Goal: Task Accomplishment & Management: Manage account settings

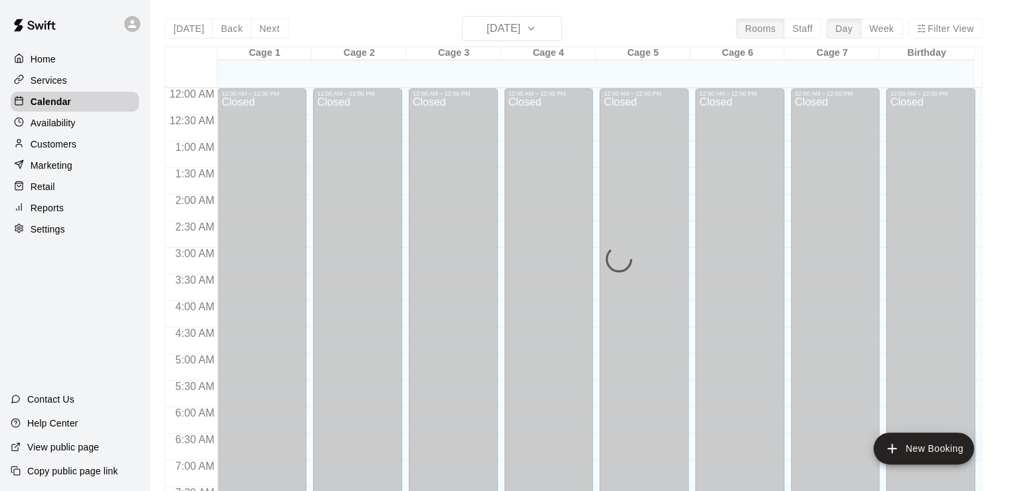
scroll to position [629, 0]
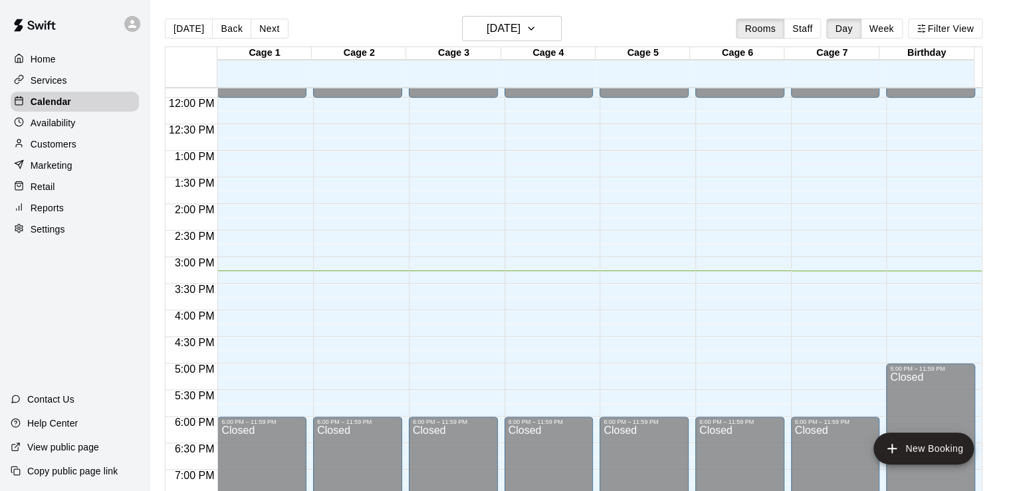
click at [51, 57] on p "Home" at bounding box center [43, 58] width 25 height 13
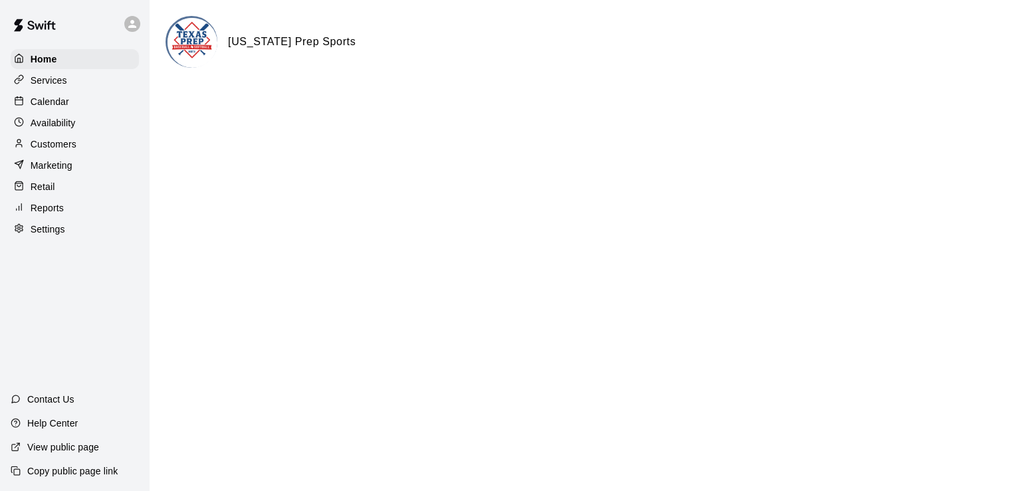
click at [56, 122] on p "Availability" at bounding box center [53, 122] width 45 height 13
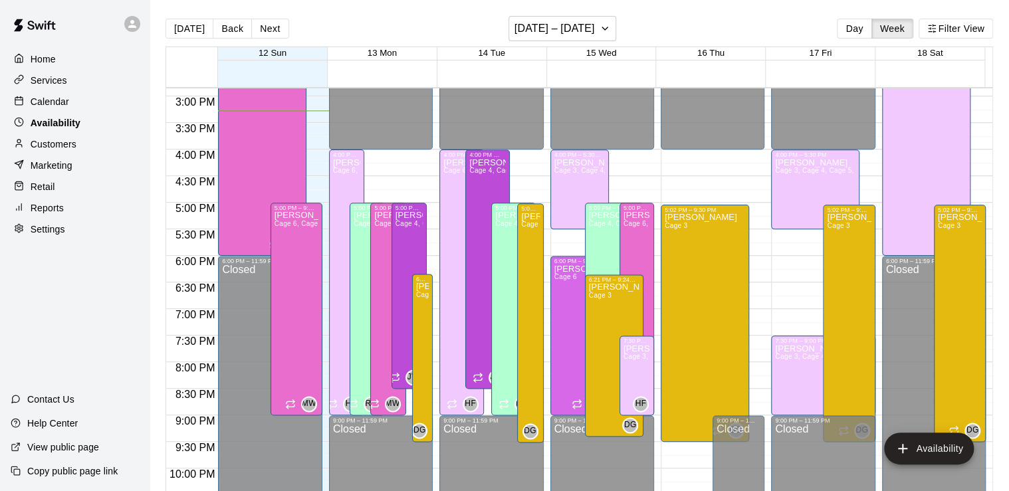
scroll to position [783, 0]
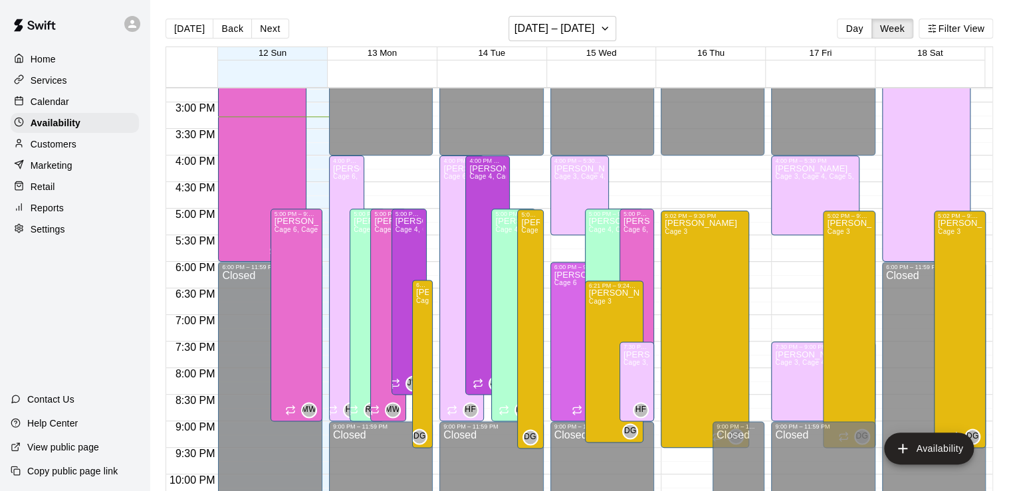
click at [51, 144] on p "Customers" at bounding box center [54, 144] width 46 height 13
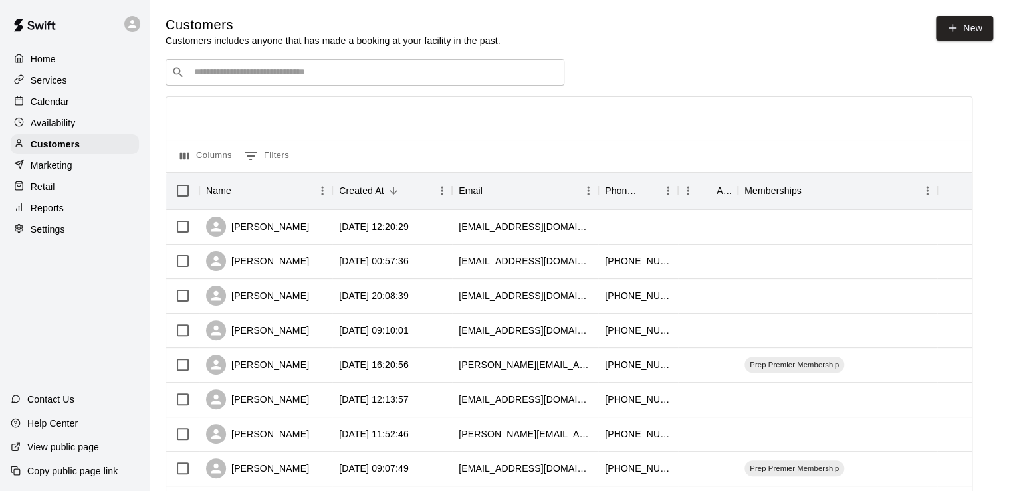
click at [52, 80] on p "Services" at bounding box center [49, 80] width 37 height 13
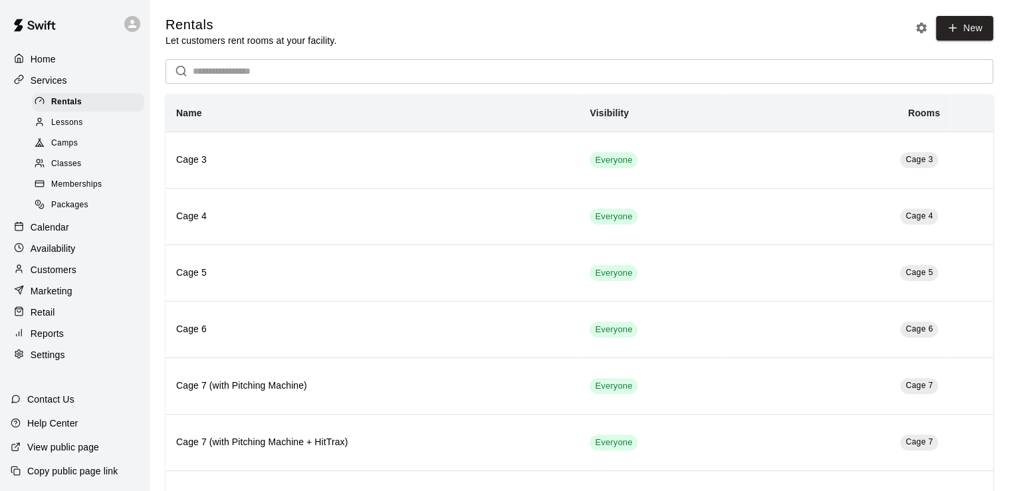
click at [71, 130] on span "Lessons" at bounding box center [67, 122] width 32 height 13
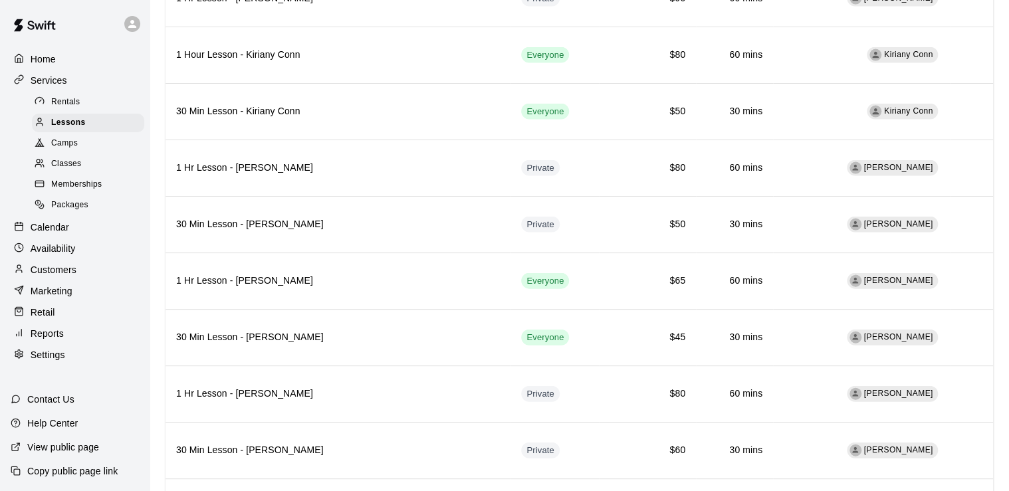
scroll to position [1367, 0]
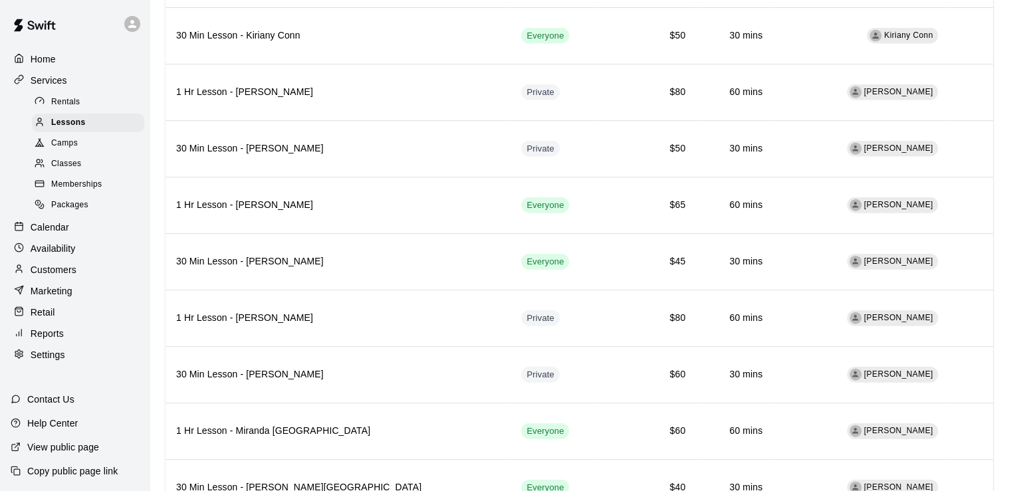
click at [76, 237] on div "Calendar" at bounding box center [75, 227] width 128 height 20
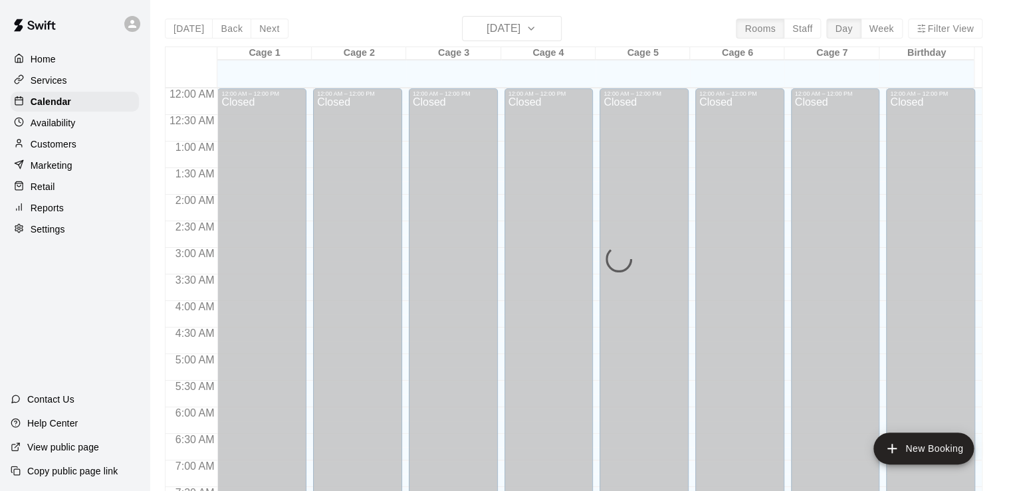
scroll to position [813, 0]
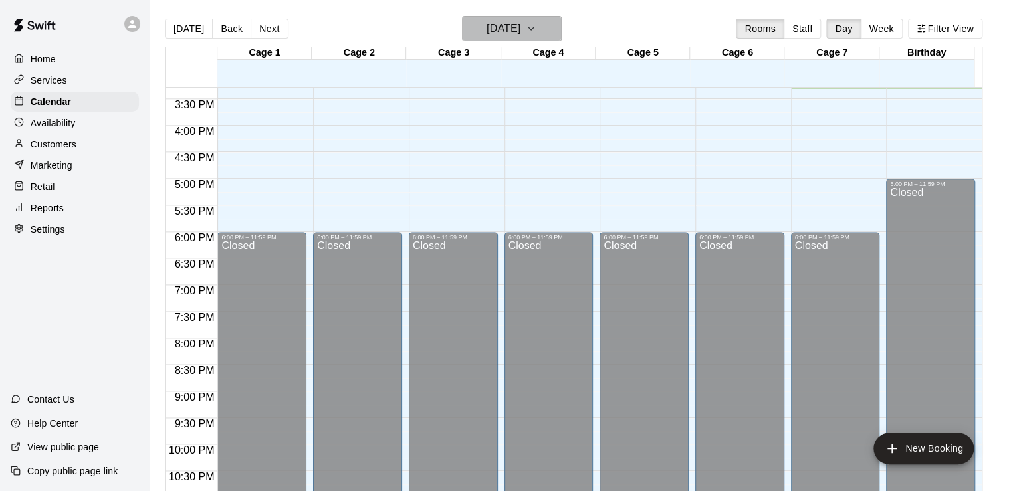
click at [486, 24] on h6 "[DATE]" at bounding box center [503, 28] width 34 height 19
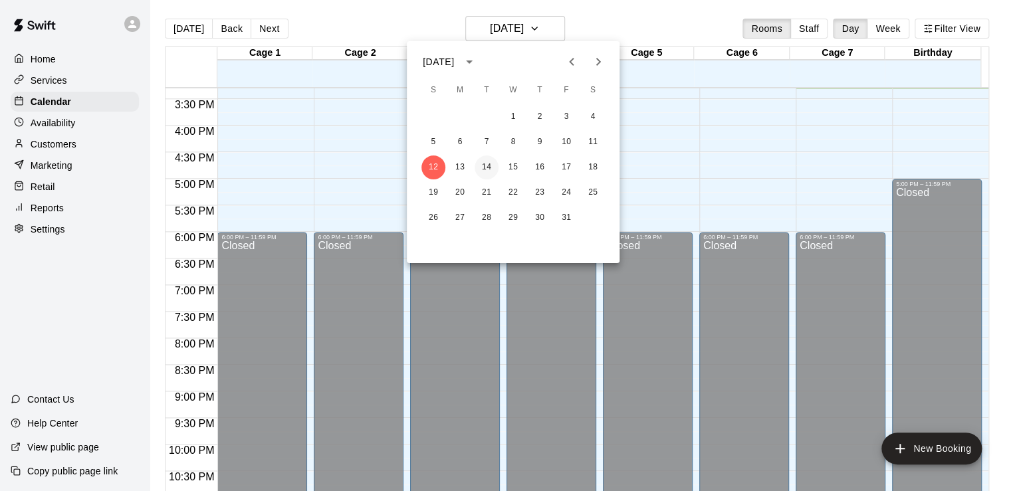
click at [486, 170] on button "14" at bounding box center [486, 167] width 24 height 24
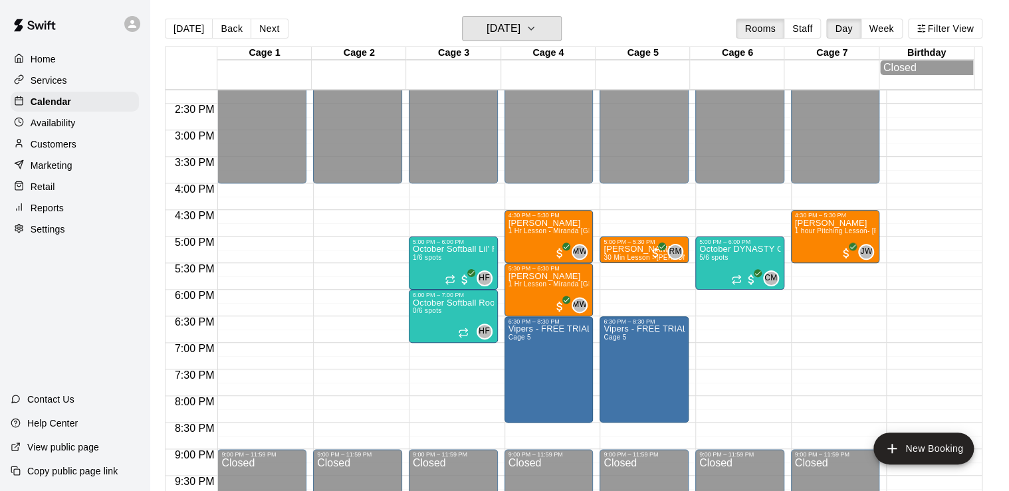
scroll to position [761, 0]
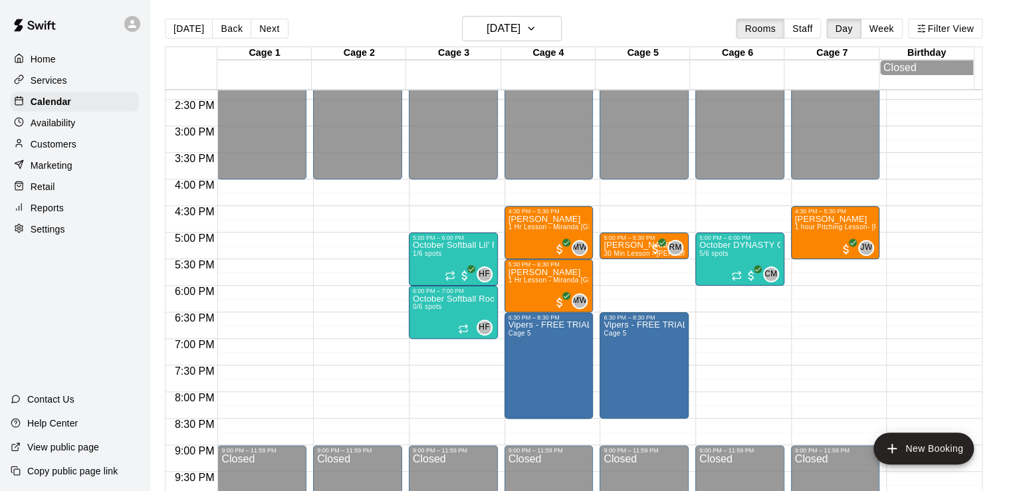
click at [74, 144] on p "Customers" at bounding box center [54, 144] width 46 height 13
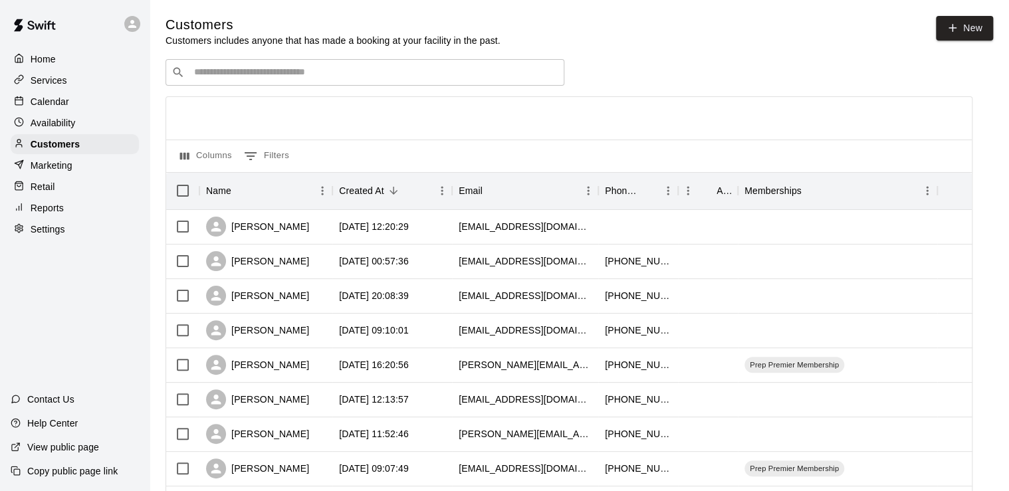
click at [73, 197] on div "Retail" at bounding box center [75, 187] width 128 height 20
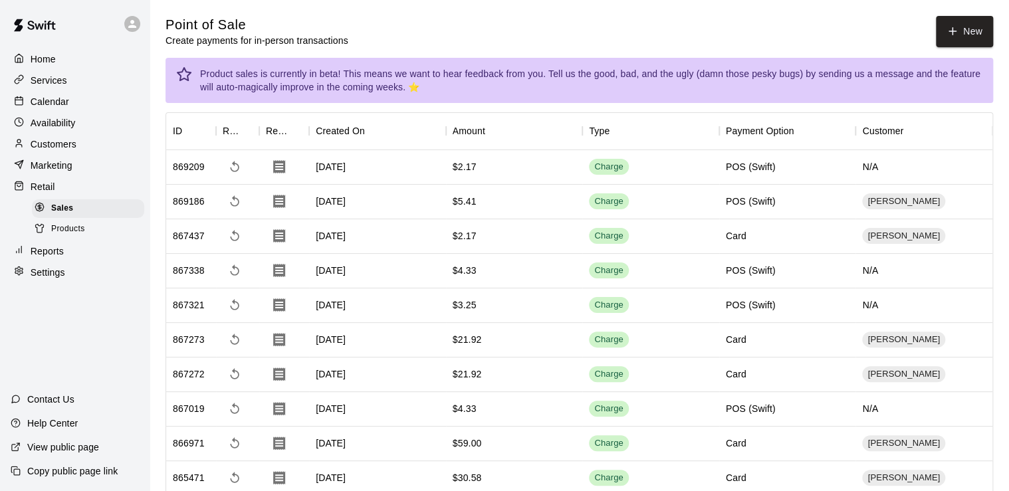
click at [52, 82] on p "Services" at bounding box center [49, 80] width 37 height 13
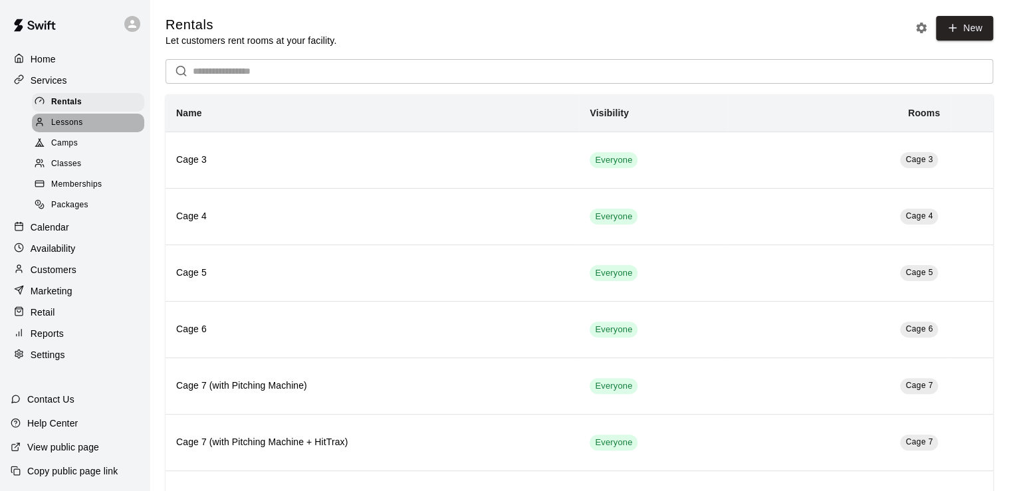
click at [72, 130] on span "Lessons" at bounding box center [67, 122] width 32 height 13
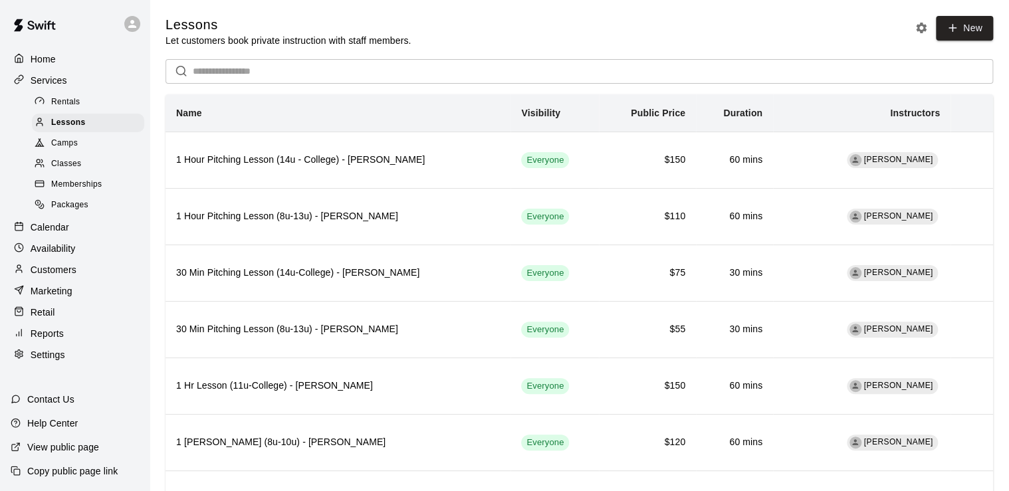
click at [72, 236] on div "Calendar" at bounding box center [75, 227] width 128 height 20
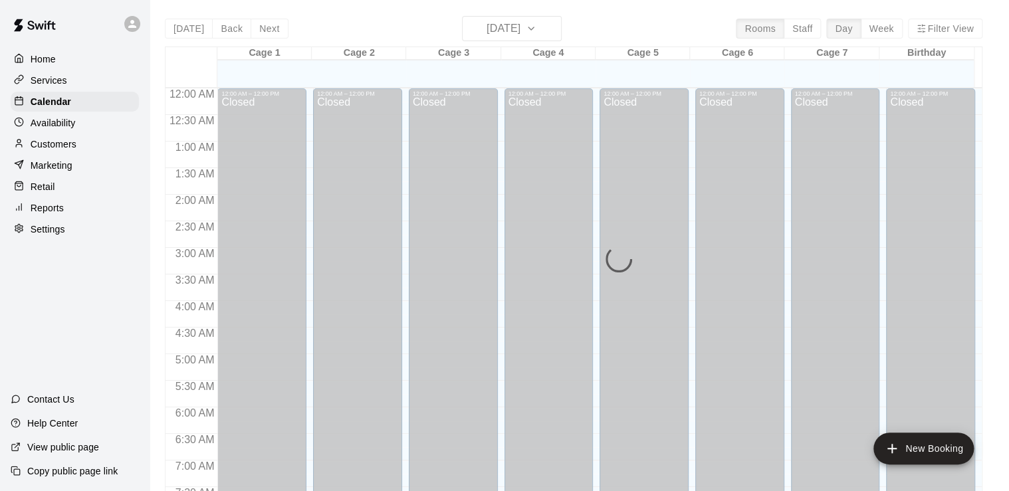
scroll to position [817, 0]
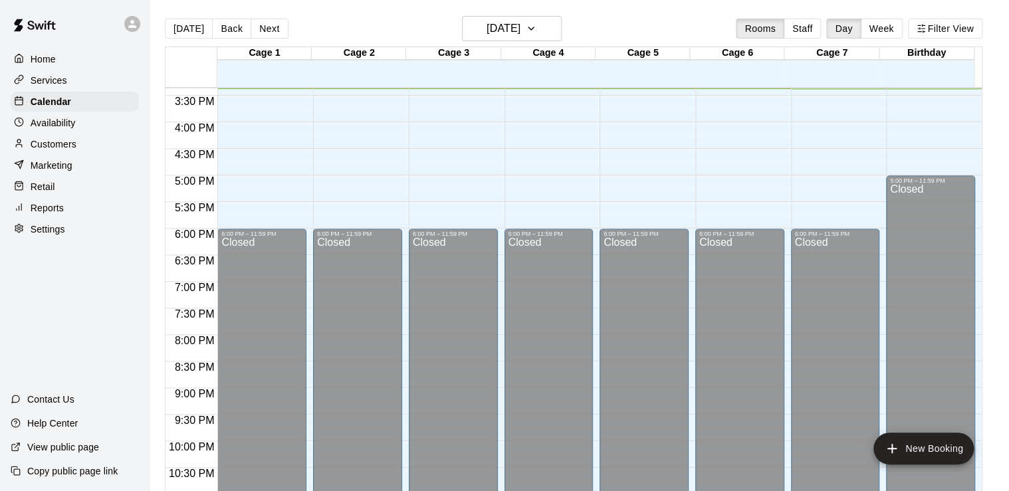
click at [63, 87] on p "Services" at bounding box center [49, 80] width 37 height 13
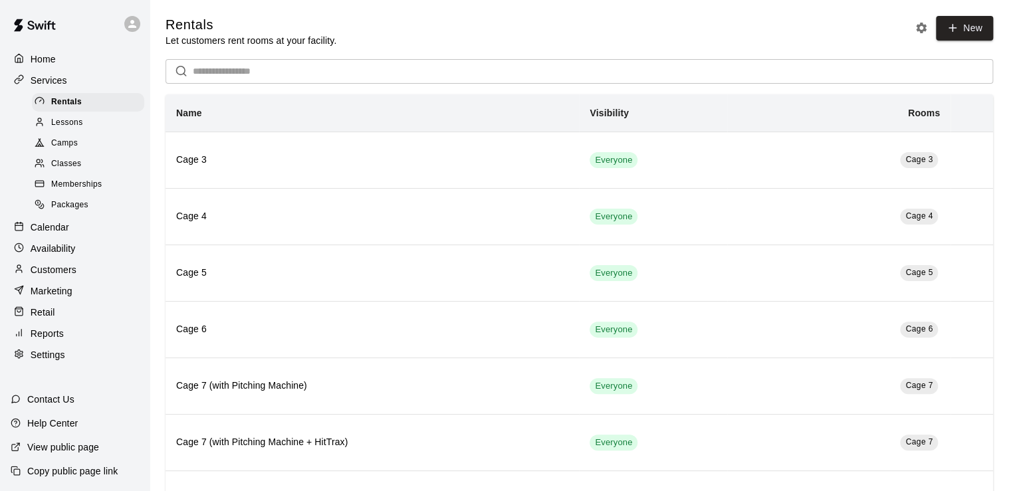
click at [66, 276] on p "Customers" at bounding box center [54, 269] width 46 height 13
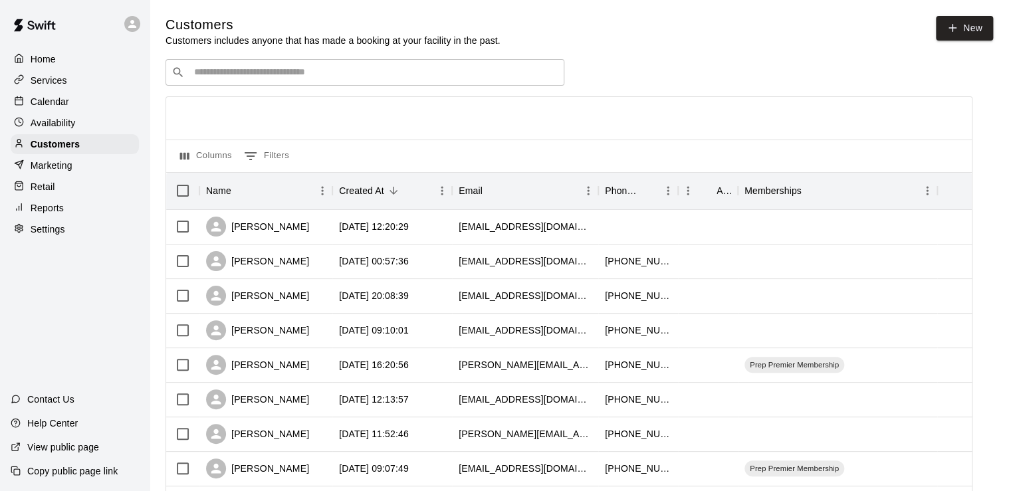
click at [262, 68] on input "Search customers by name or email" at bounding box center [374, 72] width 368 height 13
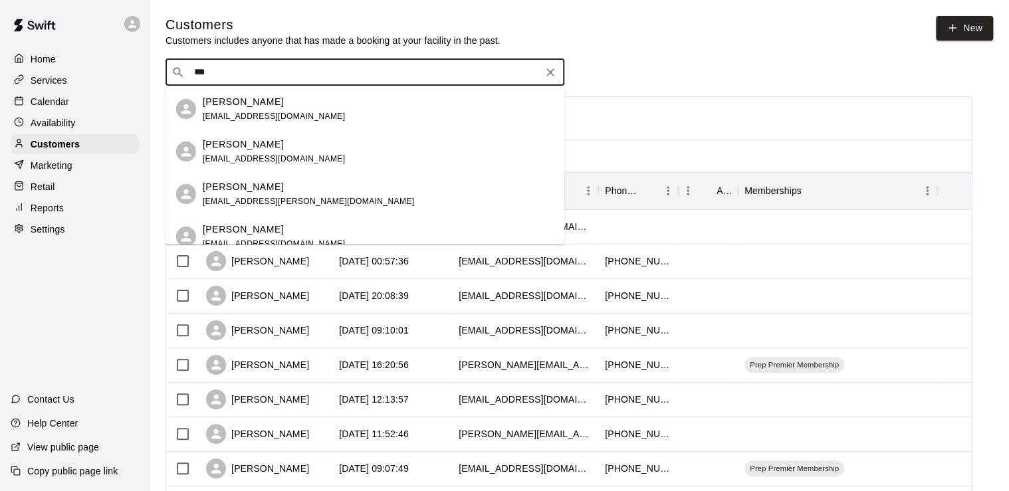
type input "****"
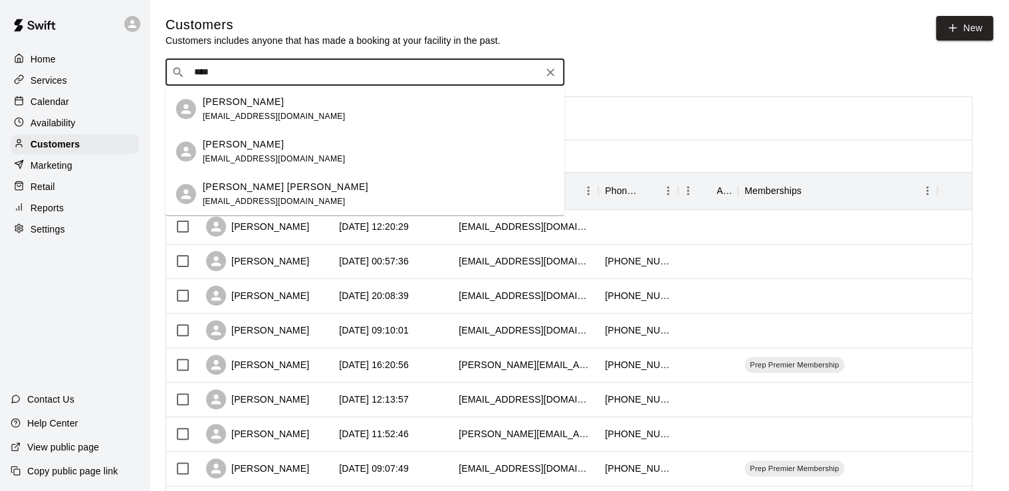
click at [319, 110] on div "[PERSON_NAME] [EMAIL_ADDRESS][DOMAIN_NAME]" at bounding box center [378, 109] width 351 height 29
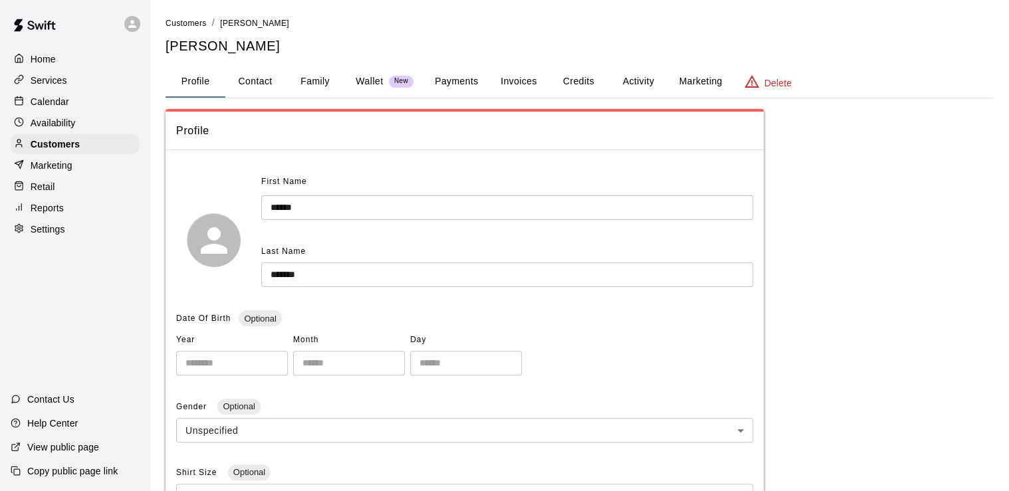
click at [688, 84] on button "Marketing" at bounding box center [700, 82] width 64 height 32
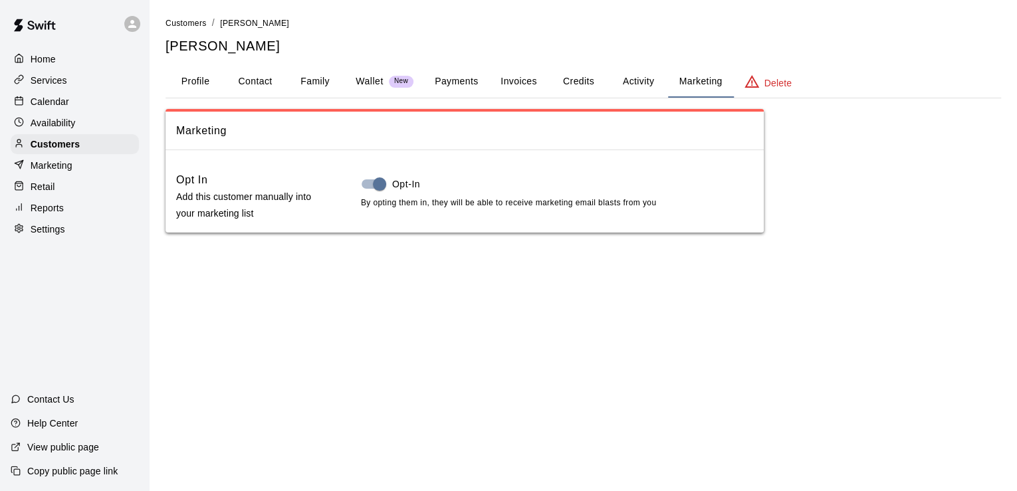
click at [627, 84] on button "Activity" at bounding box center [638, 82] width 60 height 32
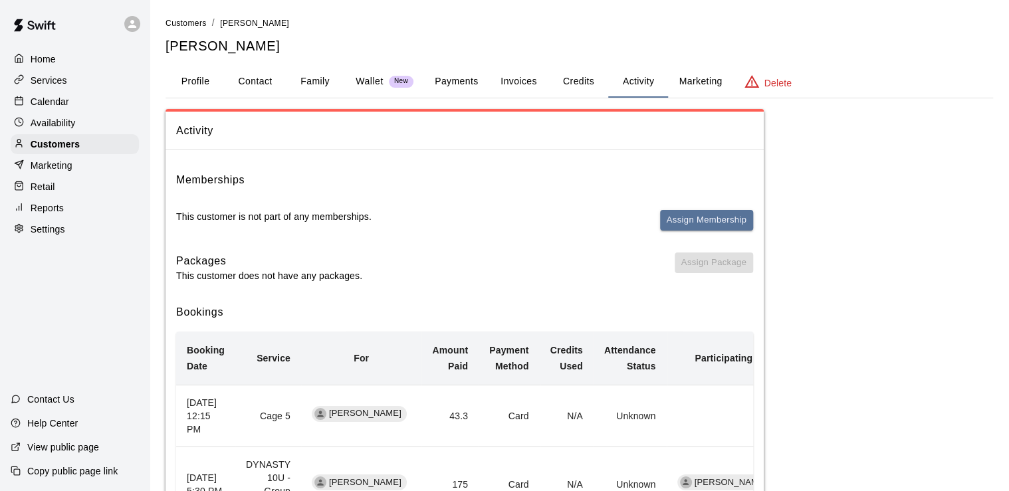
drag, startPoint x: 64, startPoint y: 191, endPoint x: 1015, endPoint y: 135, distance: 952.4
click at [64, 191] on div "Retail" at bounding box center [75, 187] width 128 height 20
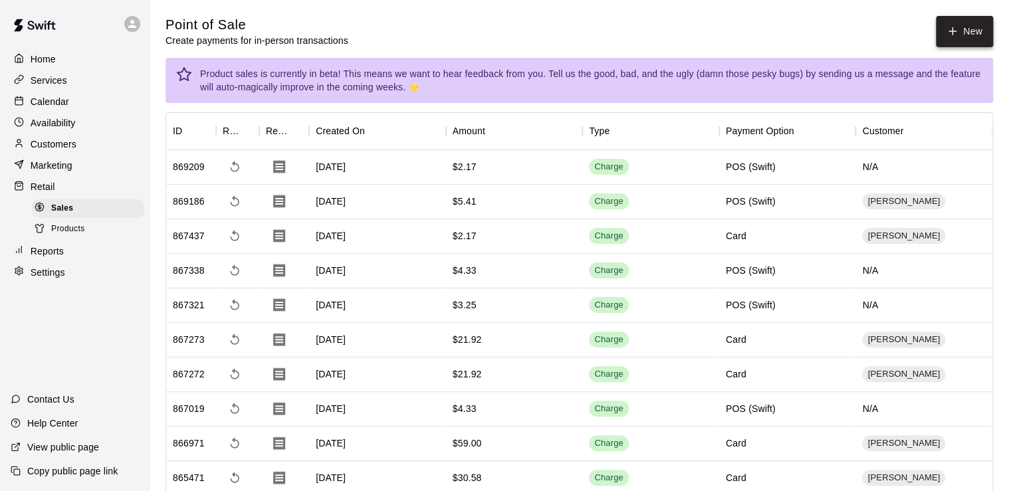
click at [938, 19] on button "New" at bounding box center [963, 31] width 57 height 31
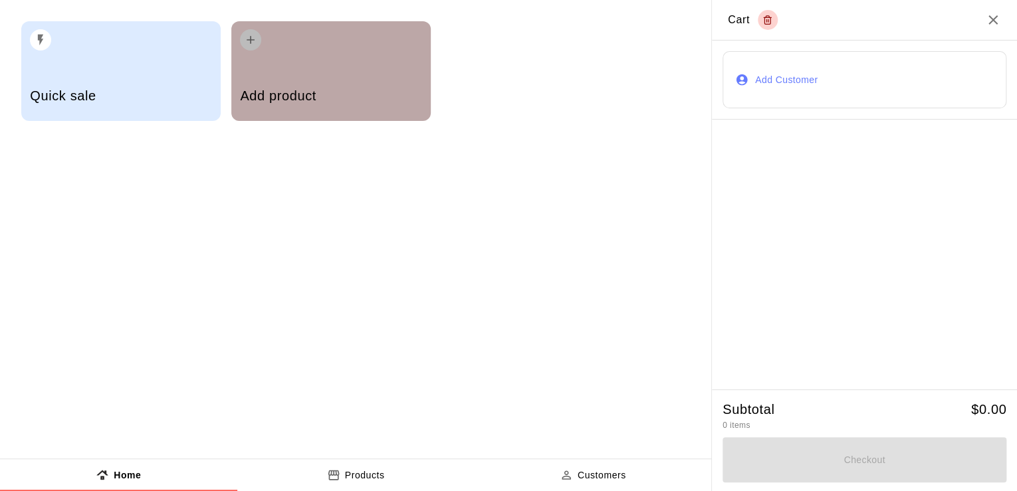
click at [301, 79] on div "Add product" at bounding box center [330, 97] width 181 height 47
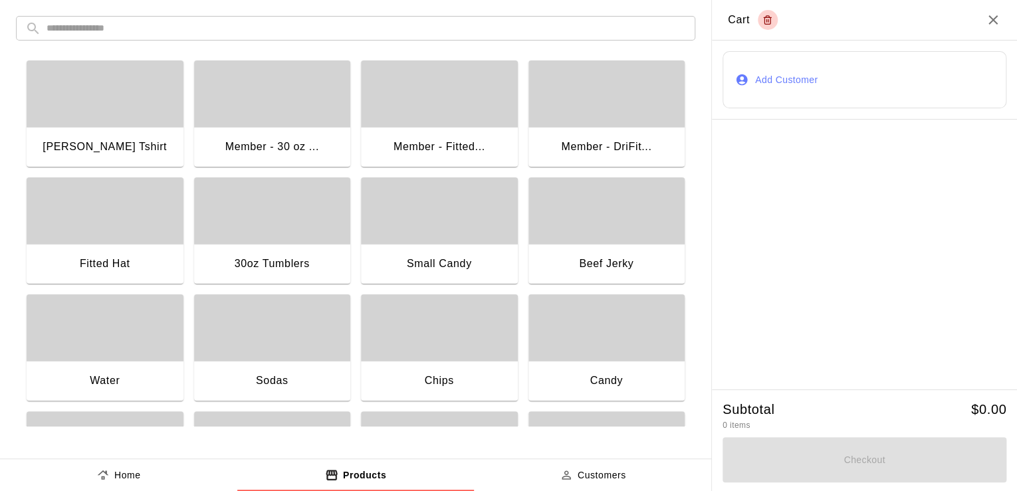
click at [111, 476] on div "Home" at bounding box center [118, 475] width 45 height 14
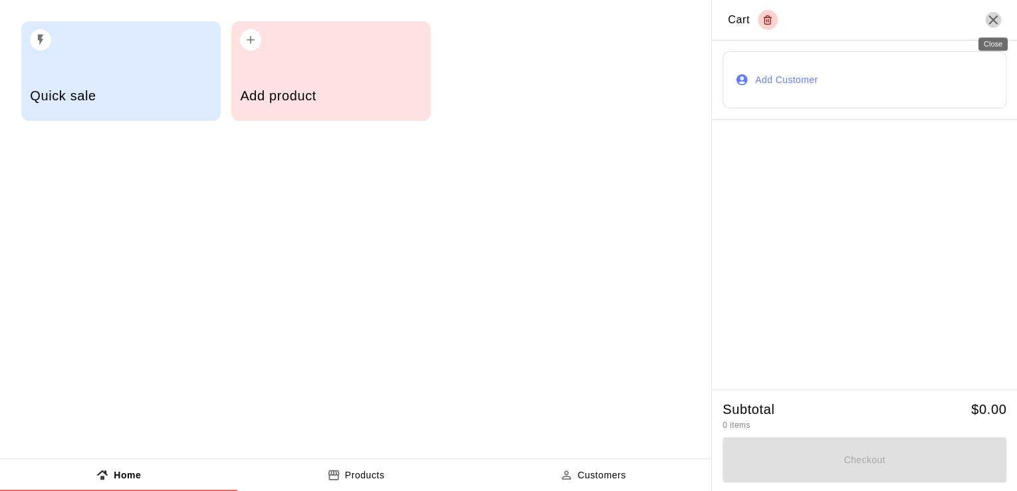
click at [986, 19] on icon "Close" at bounding box center [993, 20] width 16 height 16
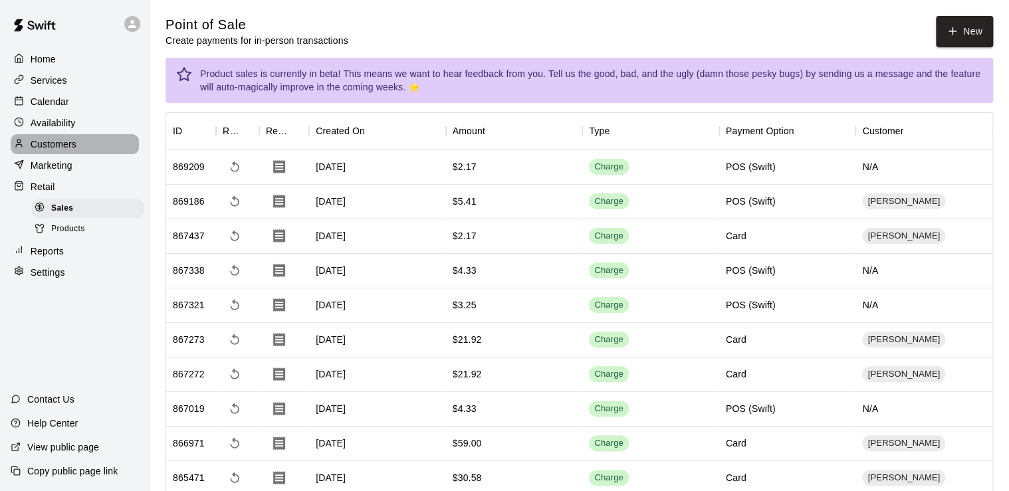
click at [57, 146] on p "Customers" at bounding box center [54, 144] width 46 height 13
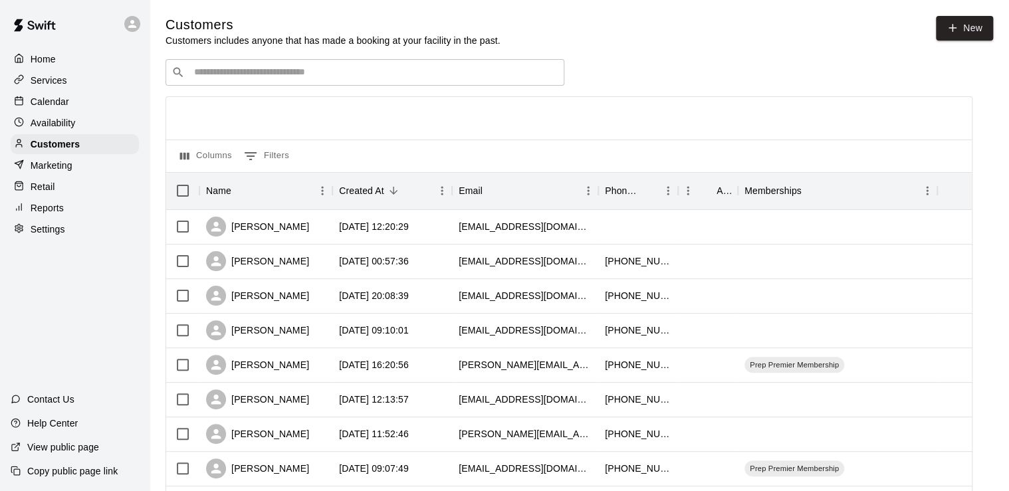
click at [315, 79] on input "Search customers by name or email" at bounding box center [374, 72] width 368 height 13
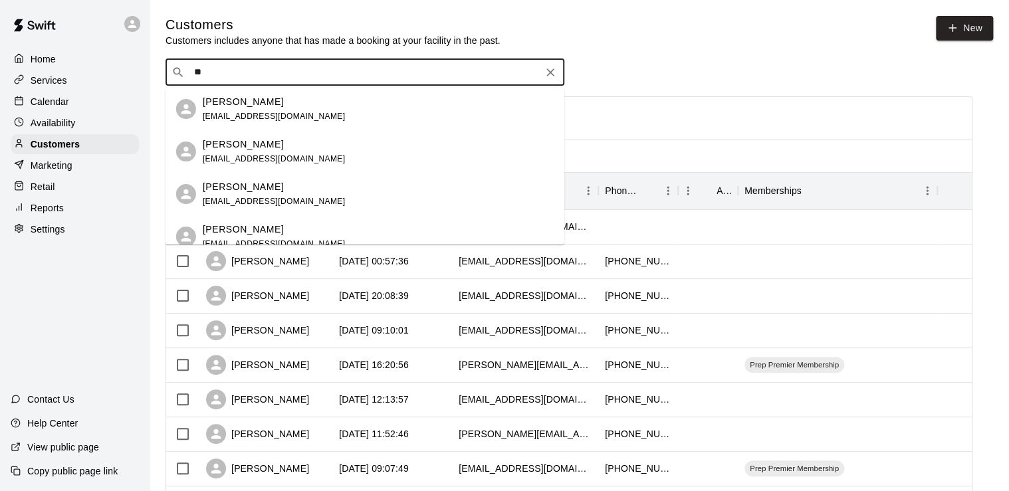
type input "*"
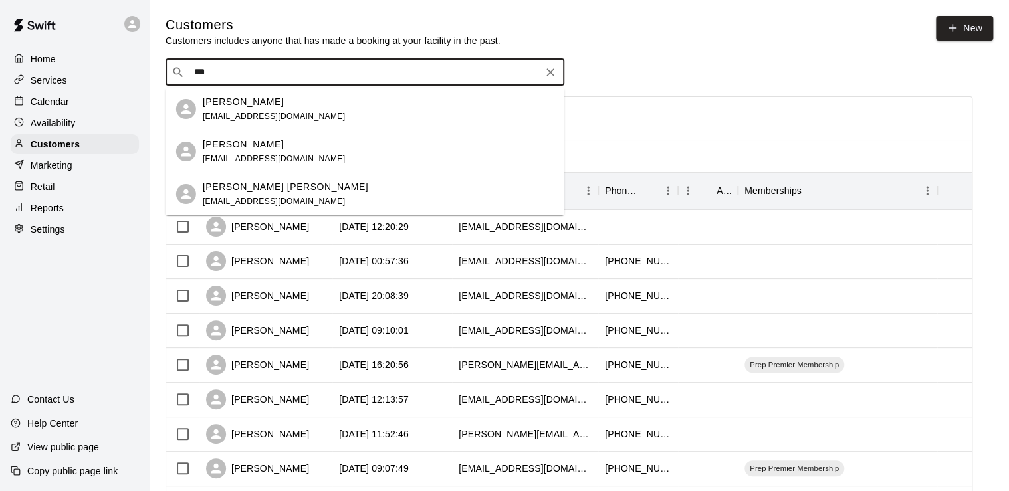
type input "****"
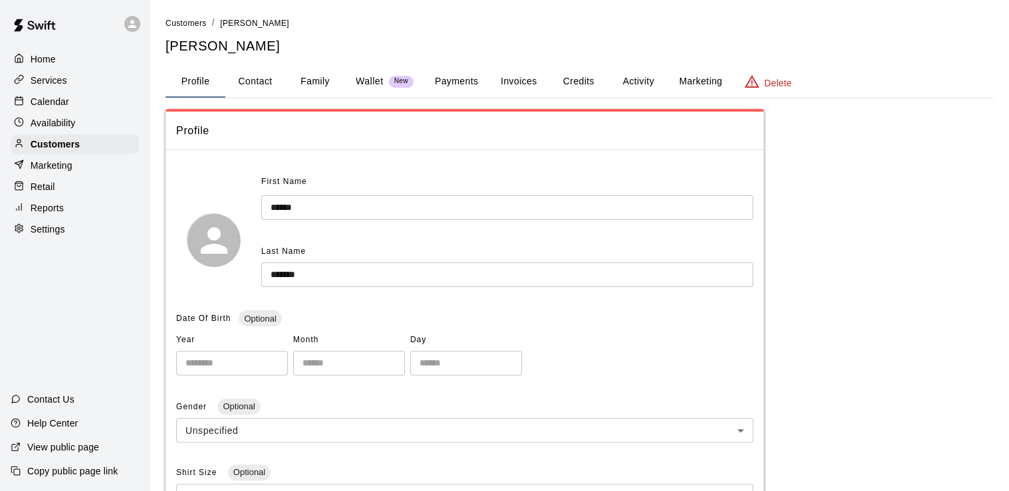
click at [484, 80] on button "Payments" at bounding box center [456, 82] width 64 height 32
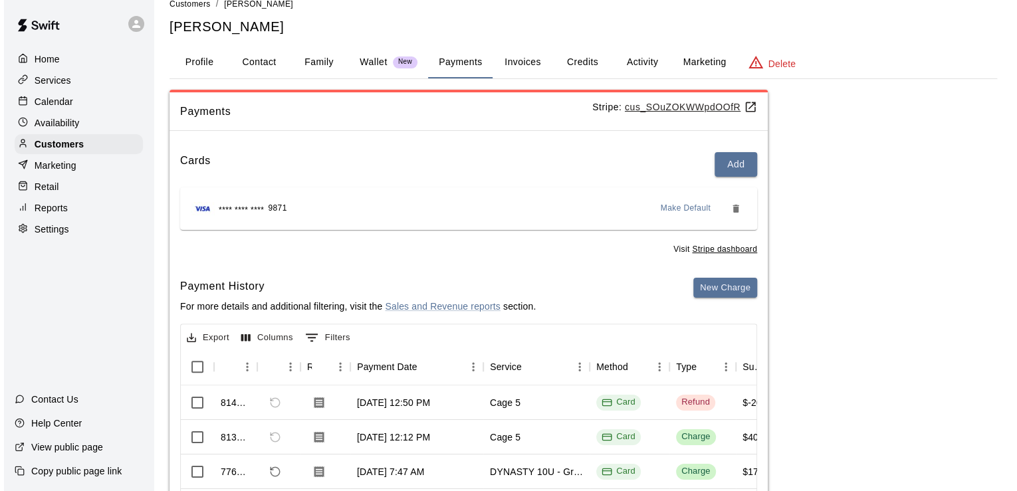
scroll to position [20, 0]
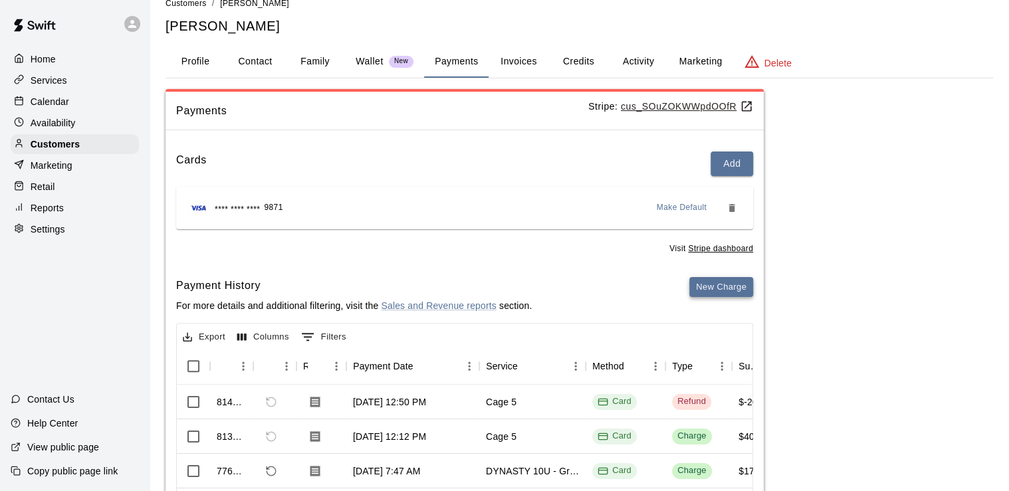
click at [714, 280] on button "New Charge" at bounding box center [721, 287] width 64 height 21
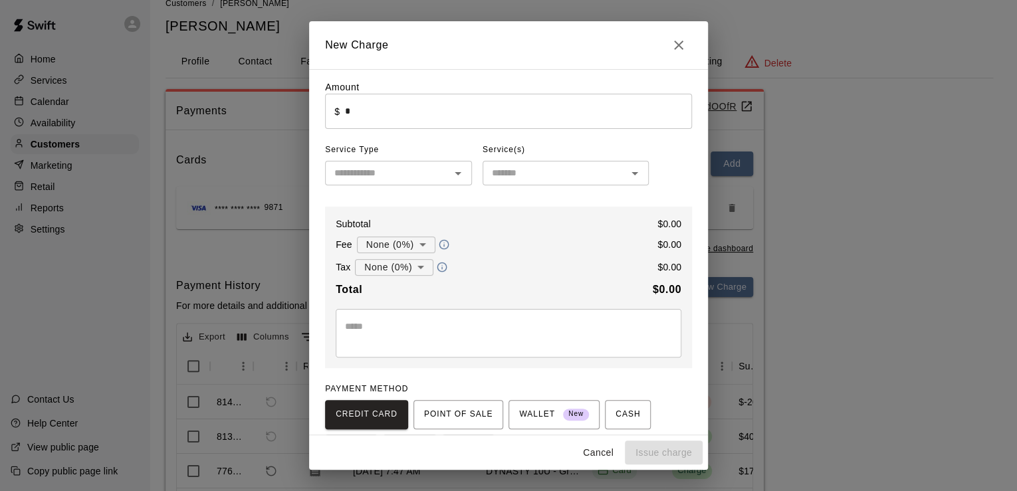
click at [375, 185] on div "​" at bounding box center [398, 173] width 147 height 25
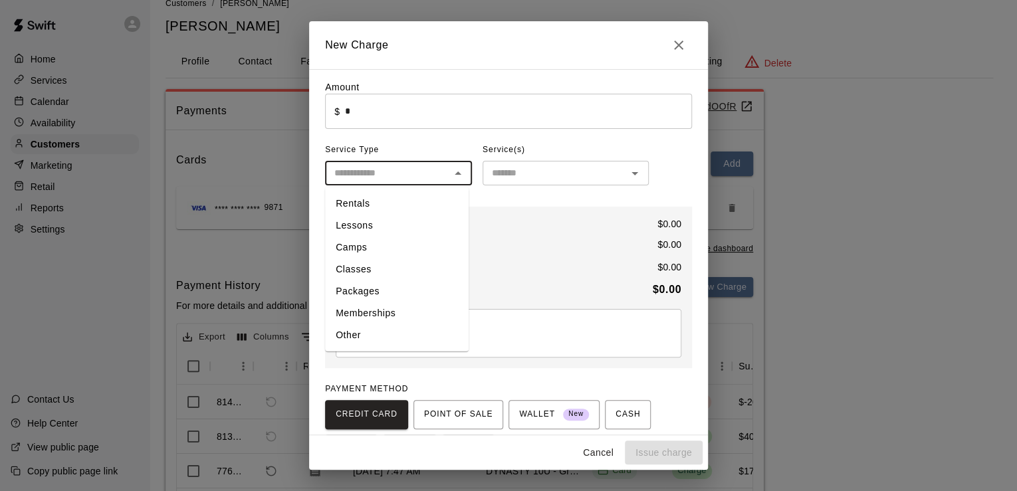
click at [359, 335] on li "Other" at bounding box center [397, 335] width 144 height 22
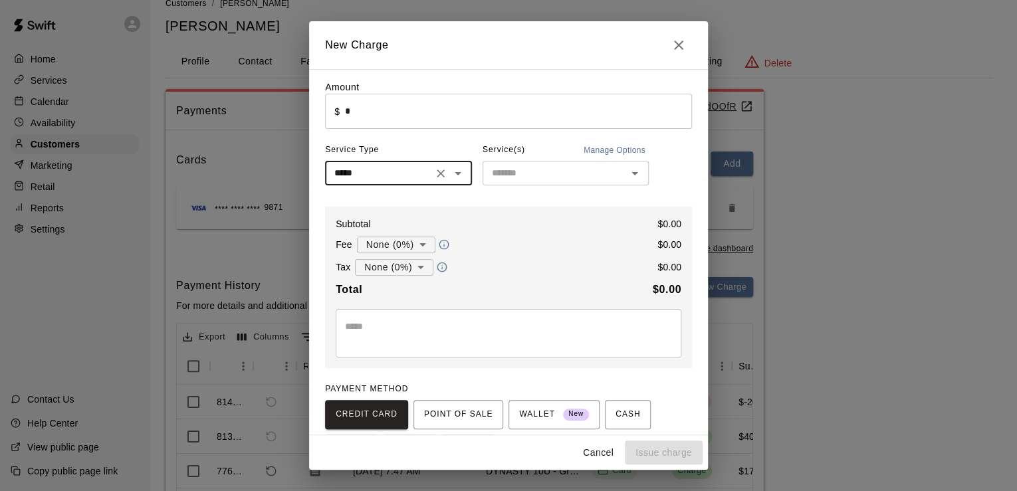
type input "*****"
click at [513, 170] on input "text" at bounding box center [554, 173] width 136 height 17
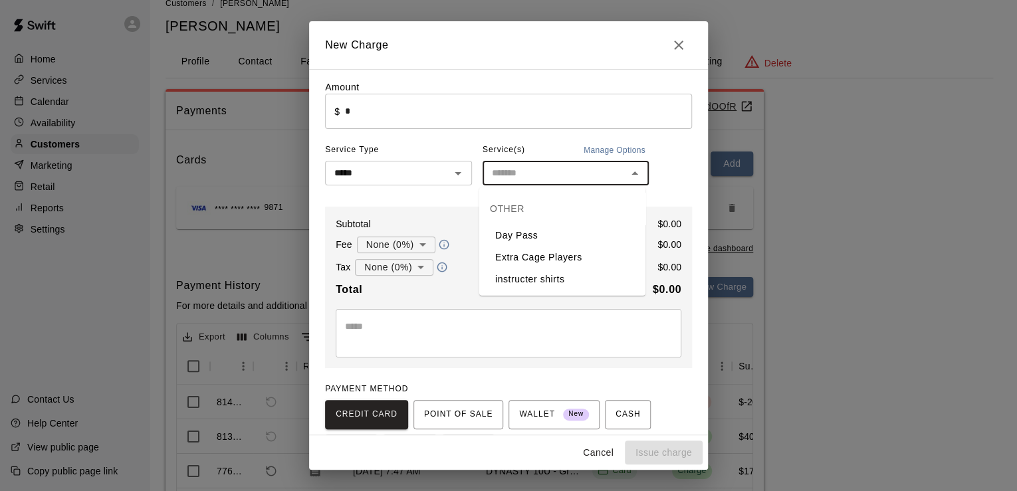
click at [512, 233] on li "Day Pass" at bounding box center [562, 236] width 166 height 22
type input "********"
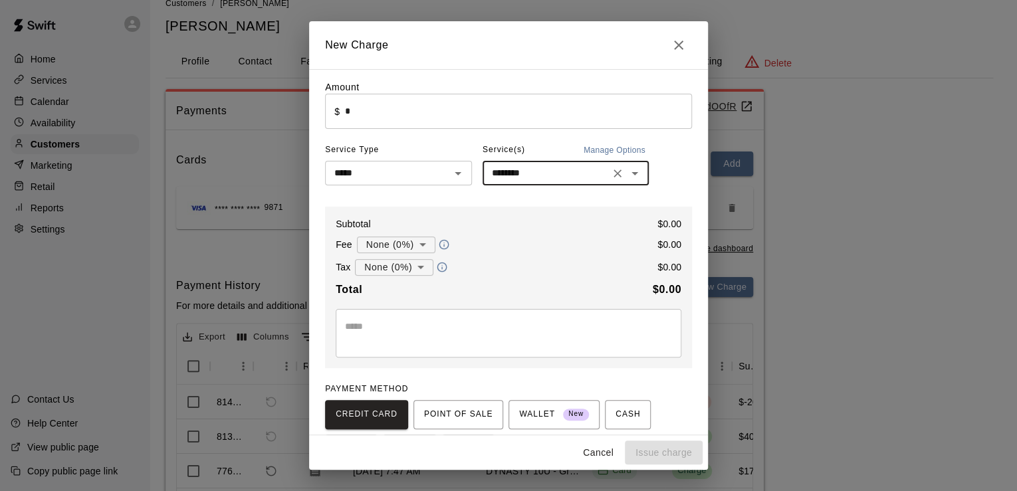
click at [385, 128] on input "*" at bounding box center [518, 111] width 347 height 35
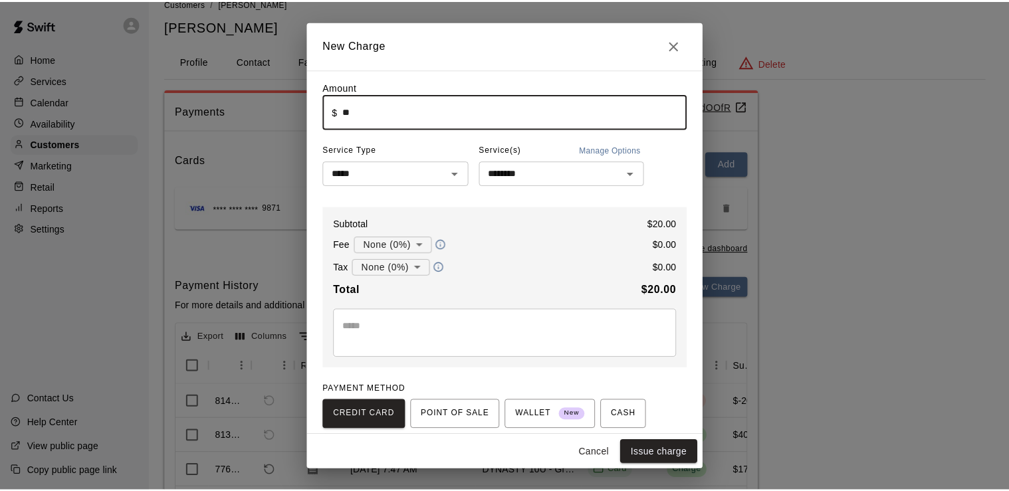
scroll to position [84, 0]
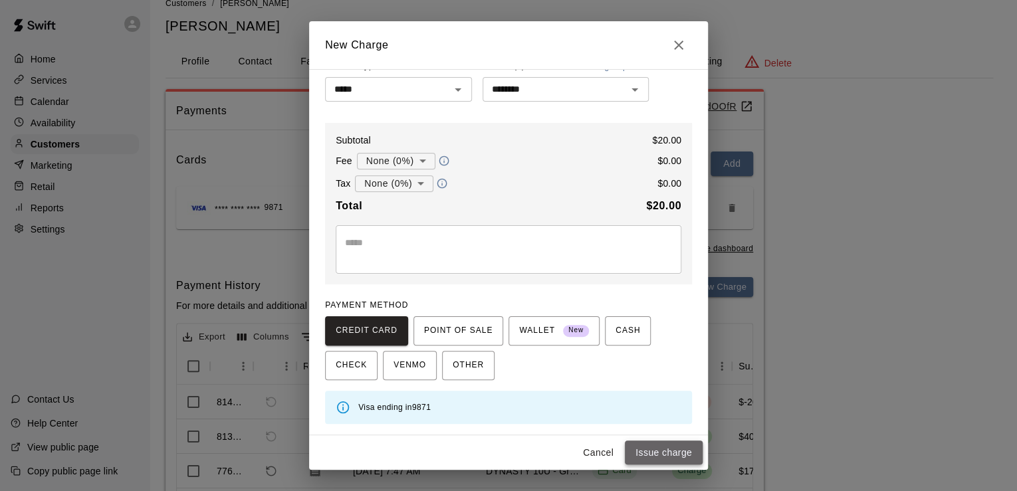
click at [660, 455] on button "Issue charge" at bounding box center [664, 453] width 78 height 25
type input "*"
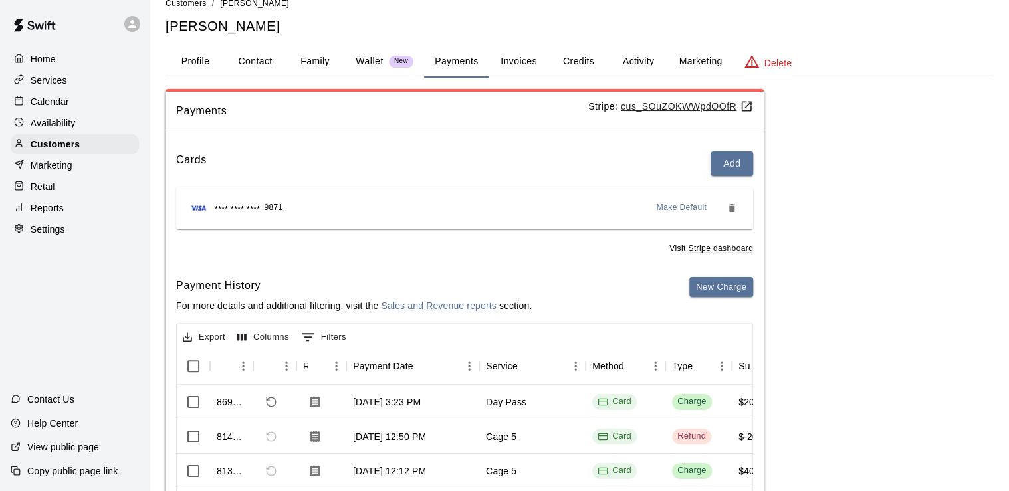
click at [40, 104] on p "Calendar" at bounding box center [50, 101] width 39 height 13
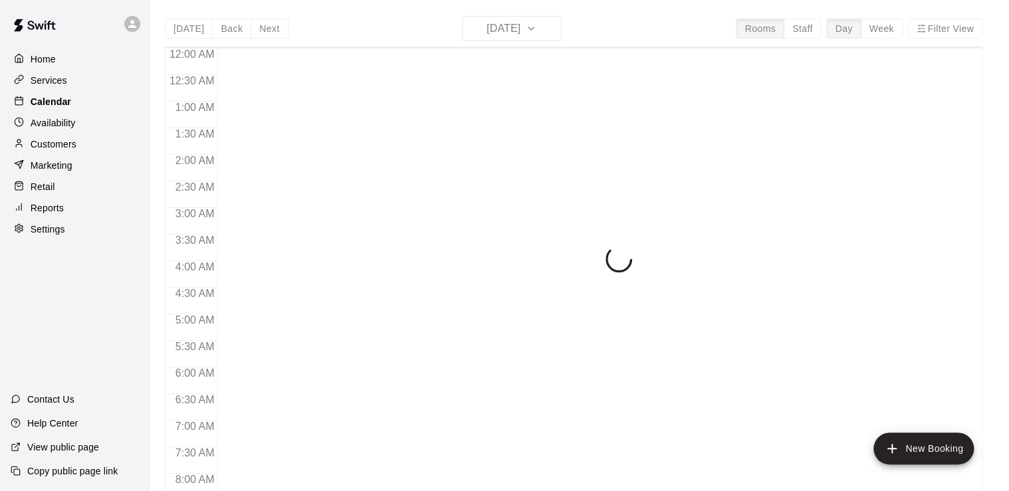
scroll to position [817, 0]
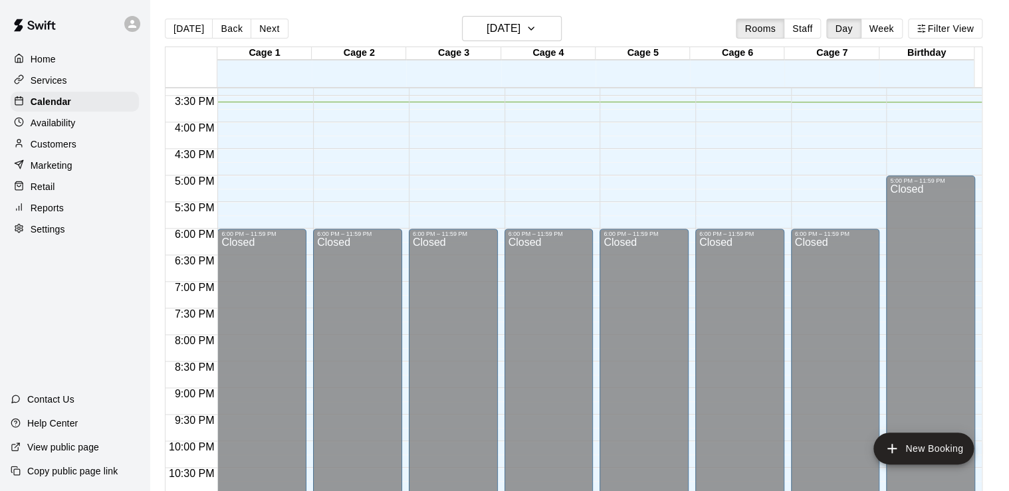
click at [462, 26] on div "[DATE] Back [DATE][DATE] Rooms Staff Day Week Filter View" at bounding box center [573, 31] width 817 height 31
click at [486, 21] on h6 "[DATE]" at bounding box center [503, 28] width 34 height 19
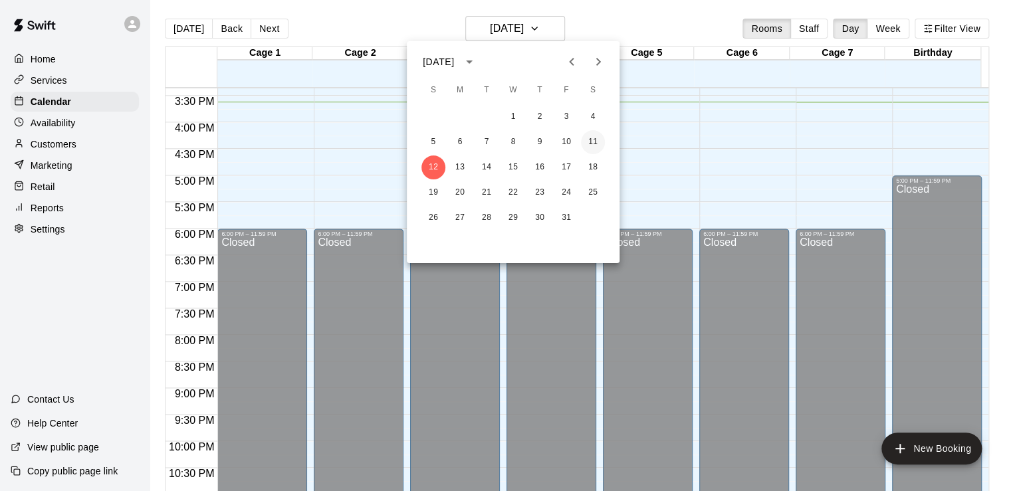
click at [587, 146] on button "11" at bounding box center [593, 142] width 24 height 24
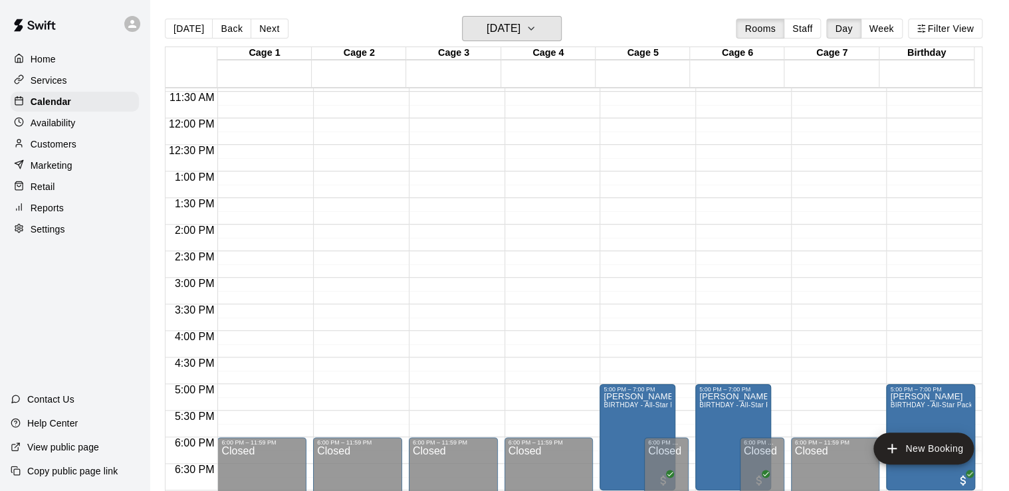
scroll to position [607, 0]
click at [514, 32] on h6 "[DATE]" at bounding box center [503, 28] width 34 height 19
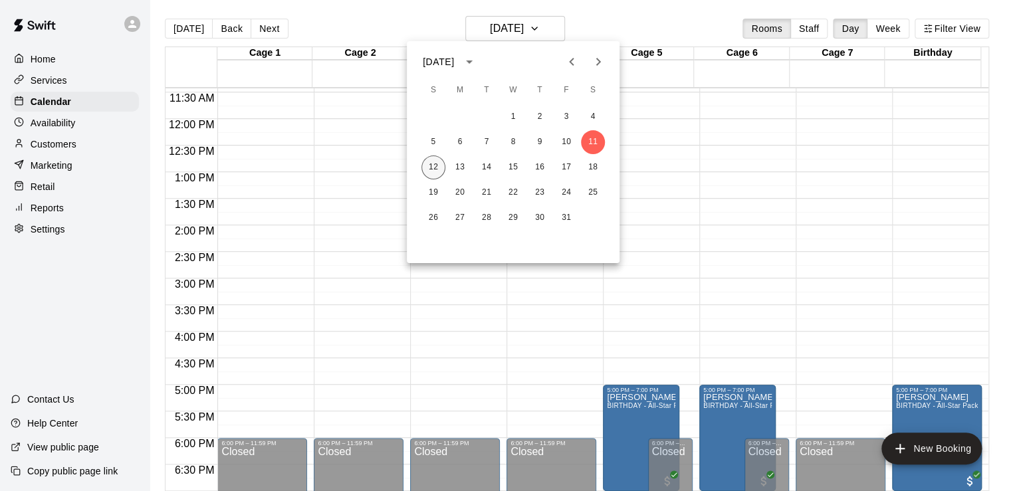
click at [423, 167] on button "12" at bounding box center [433, 167] width 24 height 24
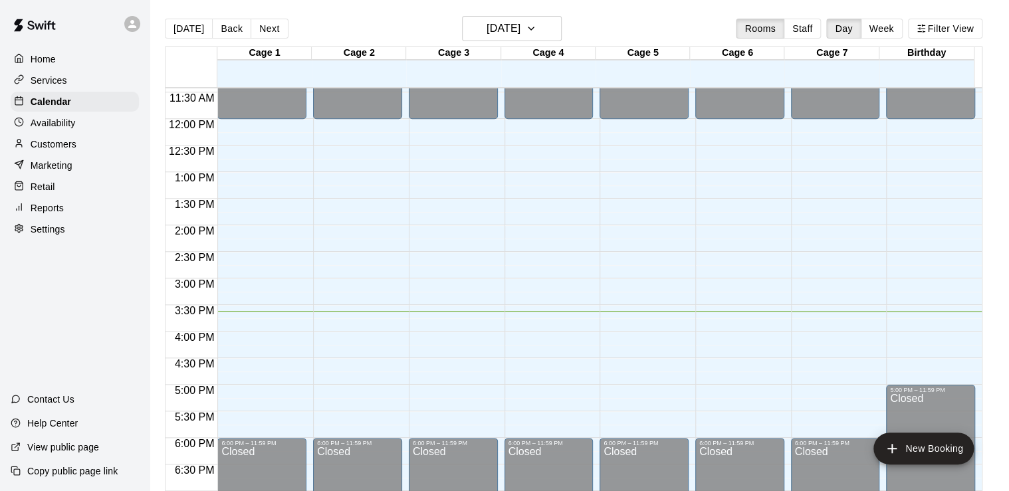
click at [509, 55] on div "Cage 4" at bounding box center [548, 53] width 94 height 13
click at [487, 35] on h6 "[DATE]" at bounding box center [503, 28] width 34 height 19
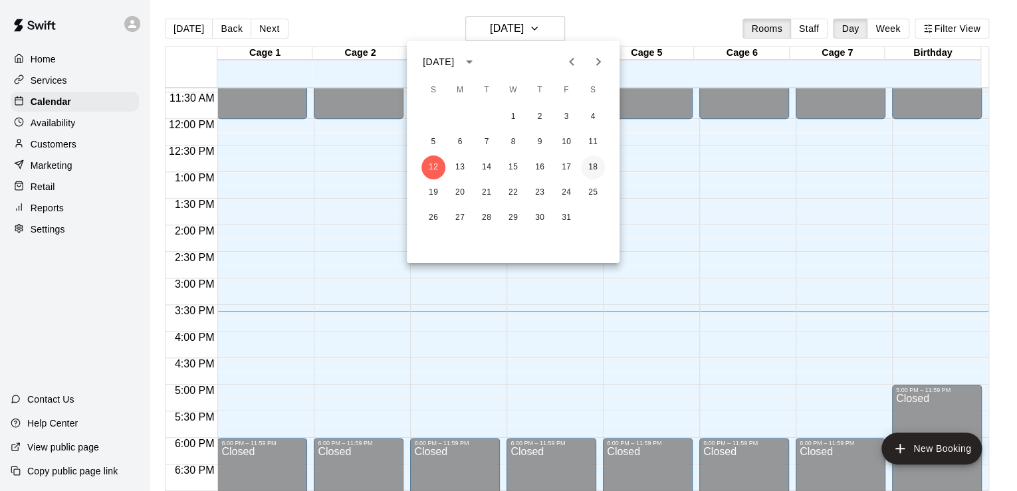
click at [595, 169] on button "18" at bounding box center [593, 167] width 24 height 24
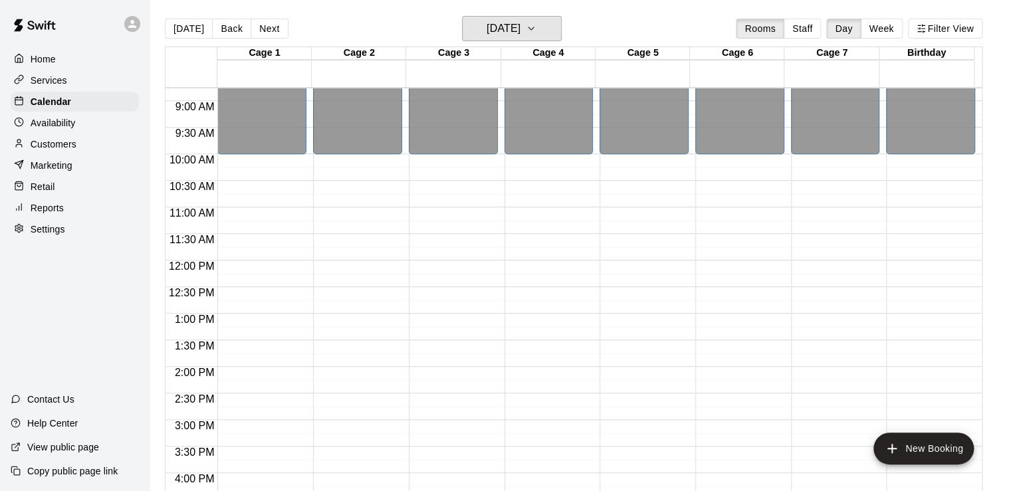
scroll to position [465, 0]
click at [510, 39] on button "[DATE]" at bounding box center [512, 28] width 100 height 25
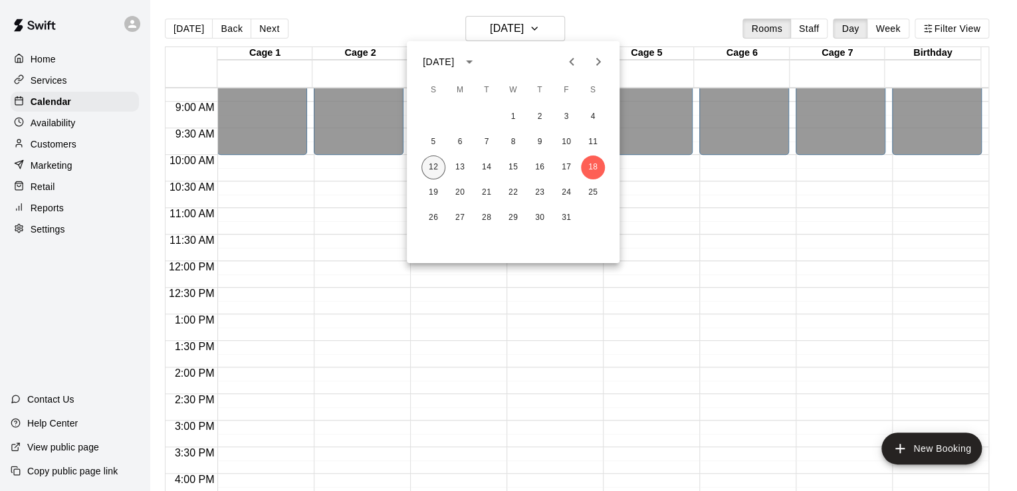
click at [437, 164] on button "12" at bounding box center [433, 167] width 24 height 24
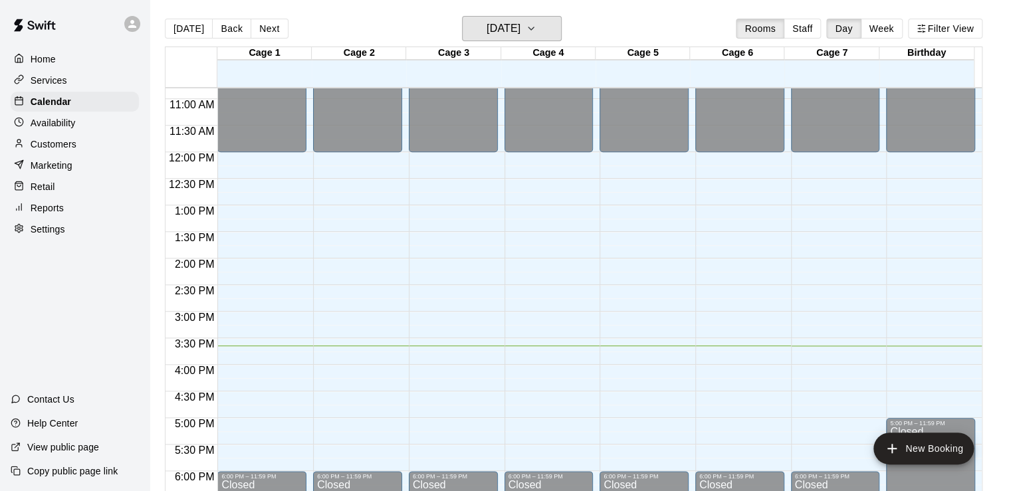
scroll to position [574, 0]
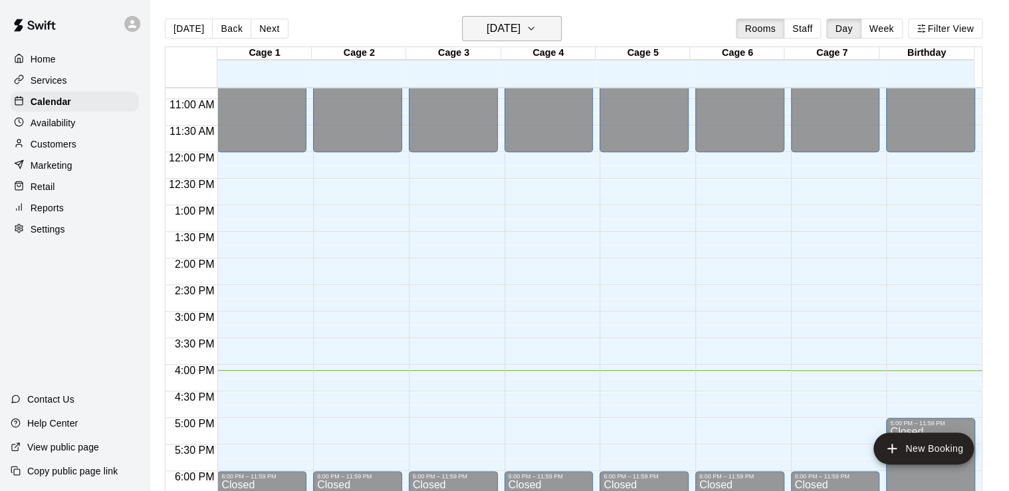
click at [486, 33] on h6 "[DATE]" at bounding box center [503, 28] width 34 height 19
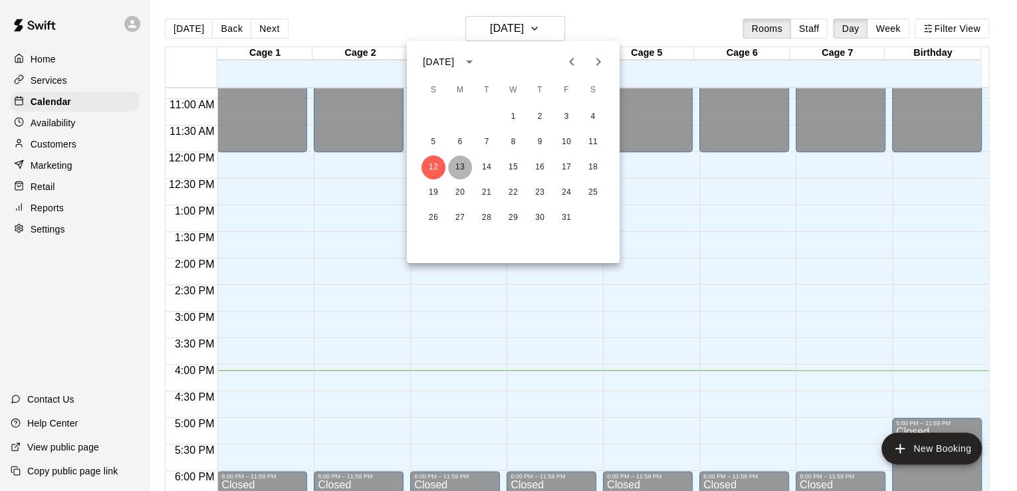
click at [455, 168] on button "13" at bounding box center [460, 167] width 24 height 24
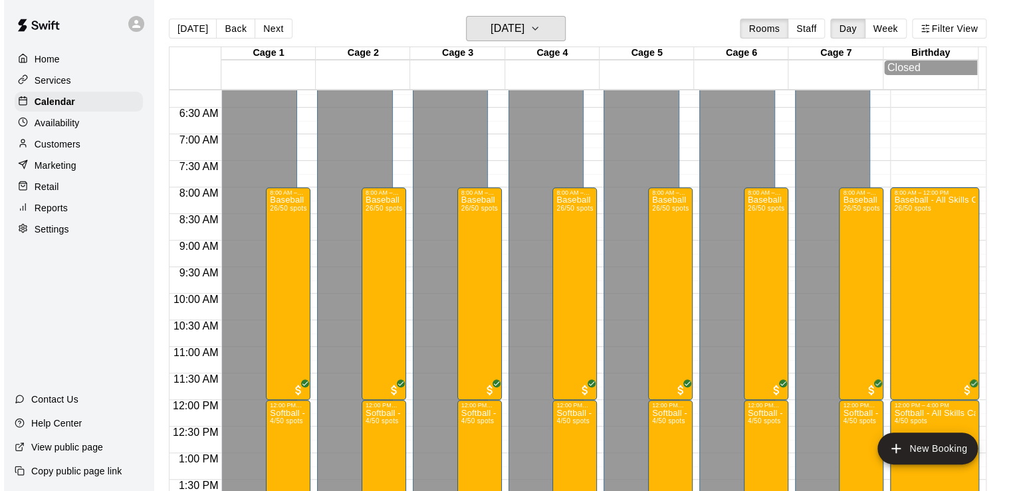
scroll to position [328, 0]
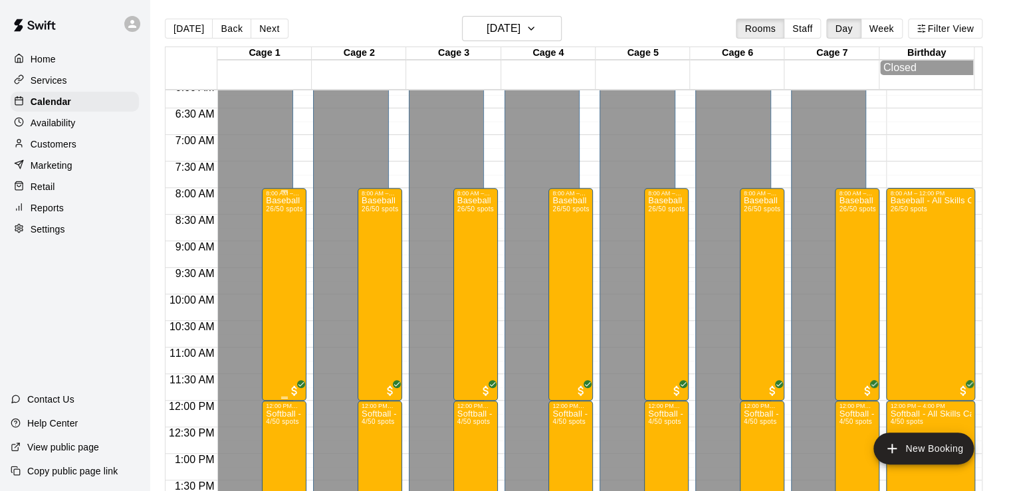
click at [276, 231] on div "Baseball - All Skills Camp 26/50 spots" at bounding box center [284, 442] width 37 height 491
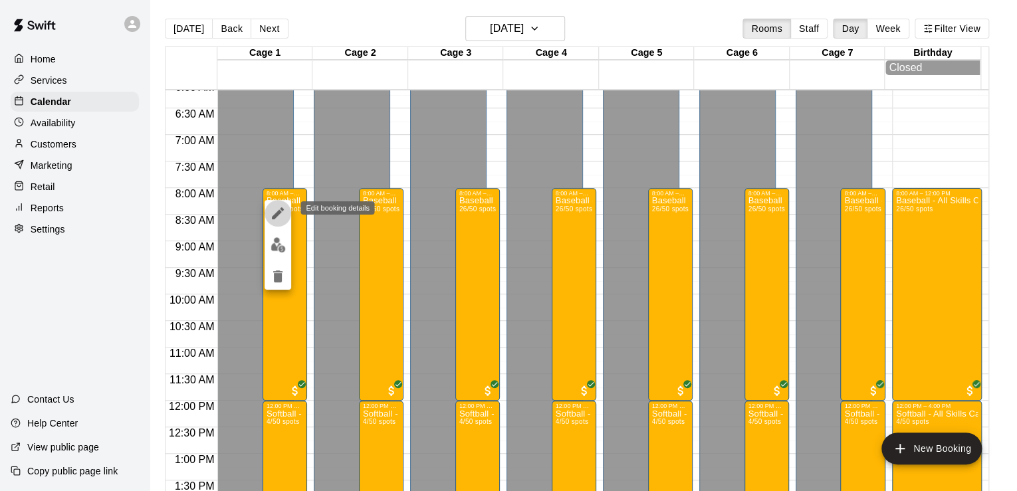
click at [280, 213] on icon "edit" at bounding box center [278, 213] width 12 height 12
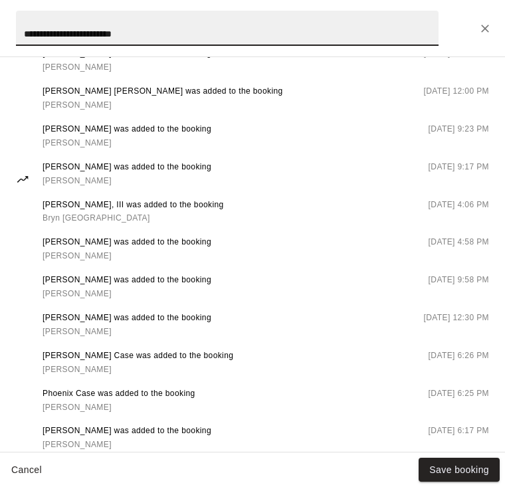
scroll to position [1050, 0]
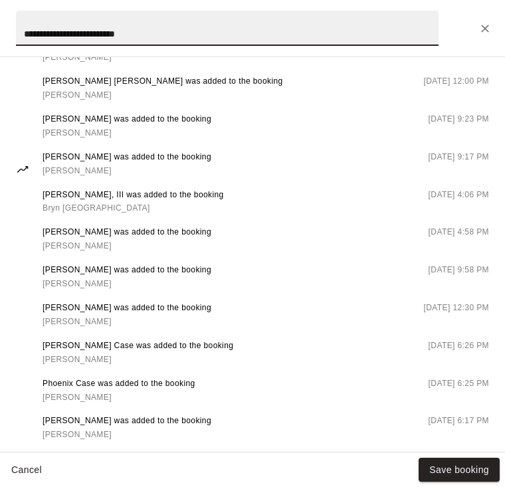
type input "**********"
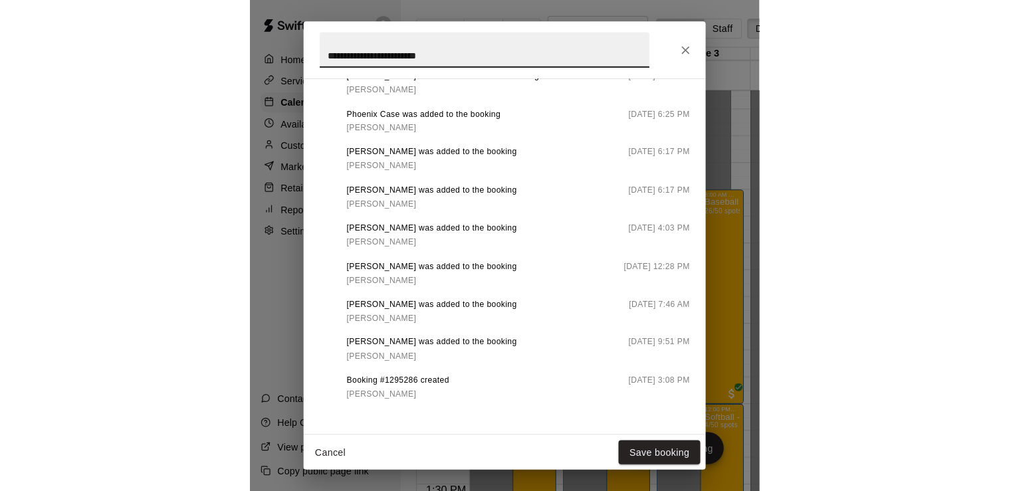
scroll to position [1325, 0]
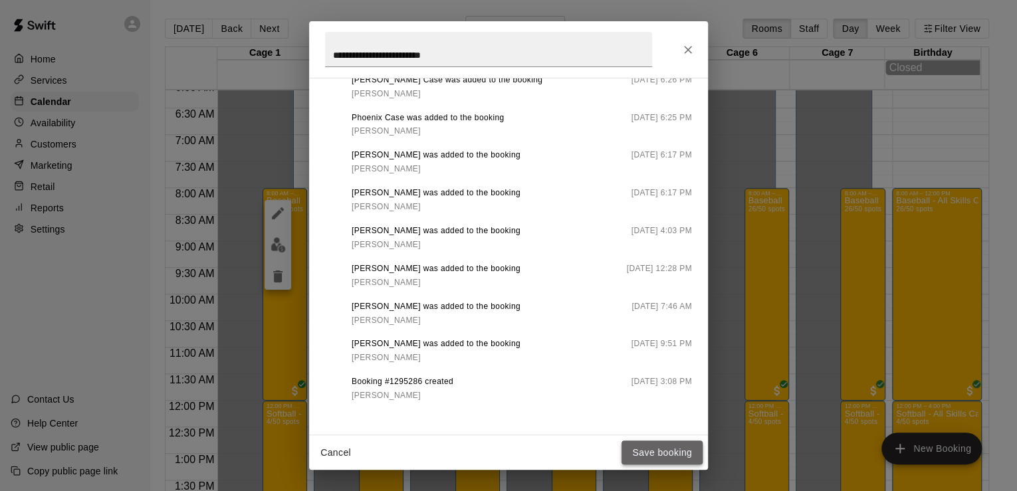
click at [647, 452] on button "Save booking" at bounding box center [661, 453] width 81 height 25
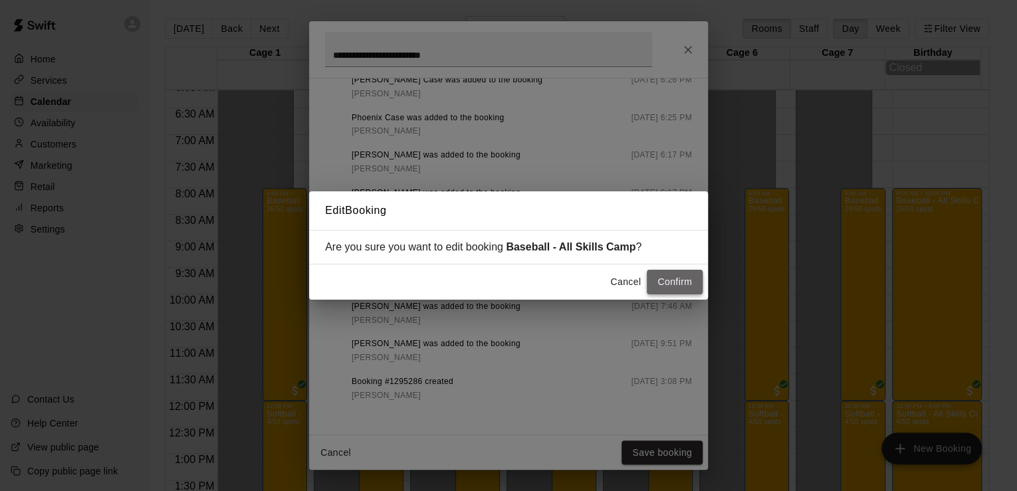
click at [674, 281] on button "Confirm" at bounding box center [674, 282] width 56 height 25
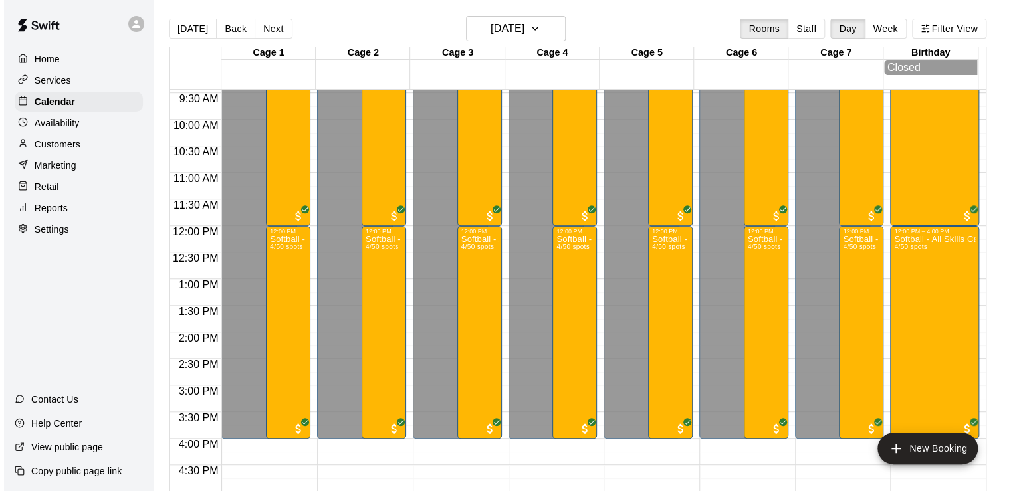
scroll to position [504, 0]
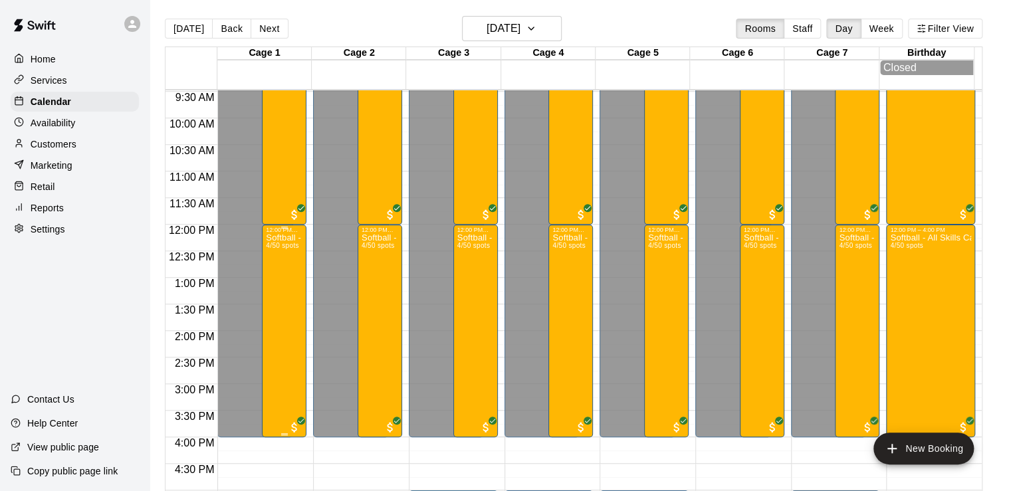
click at [283, 275] on div "Softball - All Skills Camp 4/50 spots" at bounding box center [284, 478] width 37 height 491
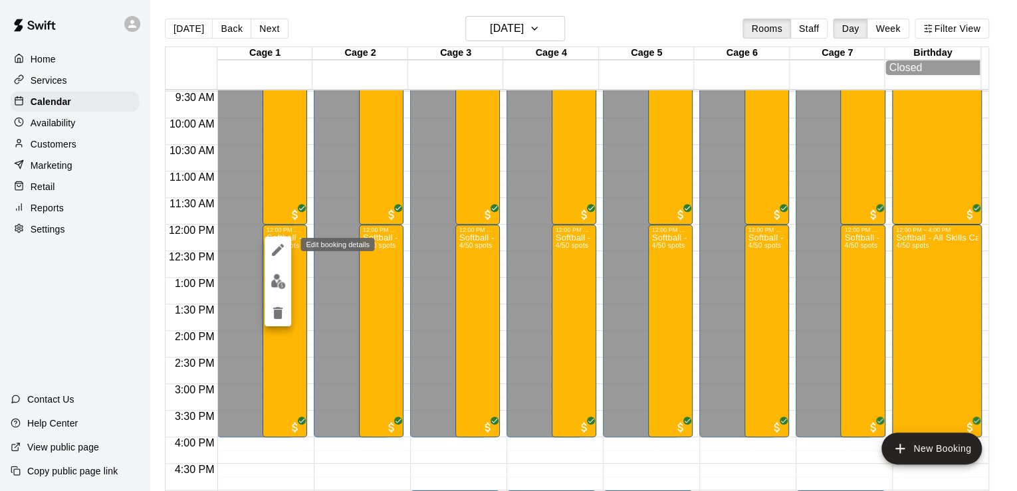
click at [280, 251] on icon "edit" at bounding box center [278, 250] width 16 height 16
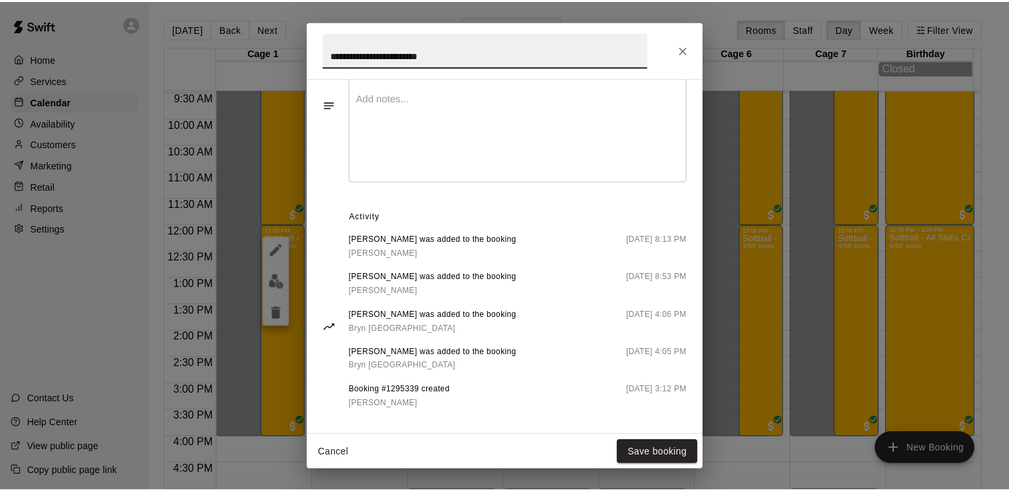
scroll to position [492, 0]
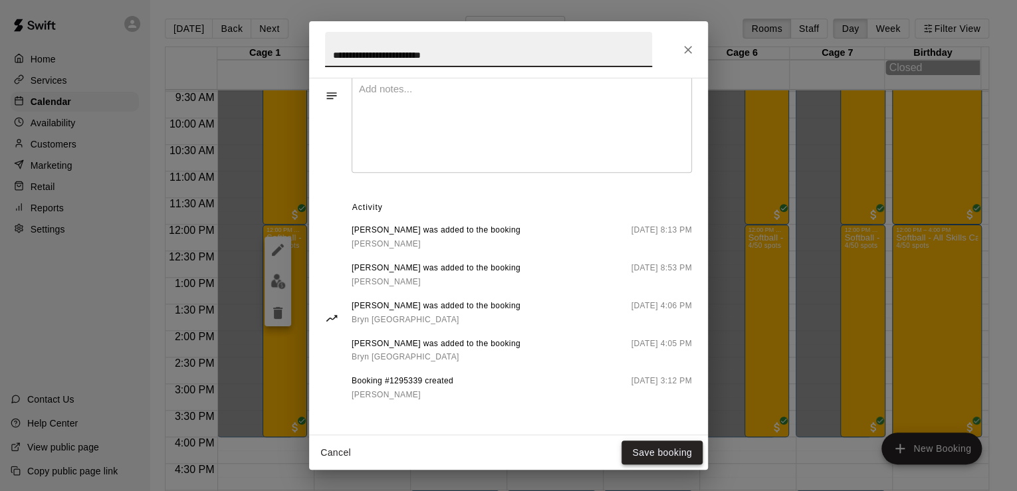
click at [669, 450] on button "Save booking" at bounding box center [661, 453] width 81 height 25
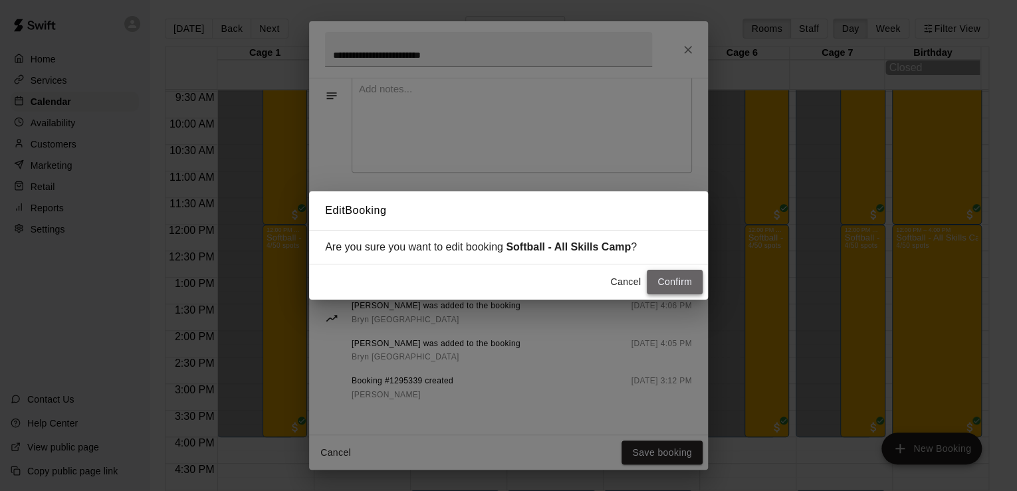
click at [678, 280] on button "Confirm" at bounding box center [674, 282] width 56 height 25
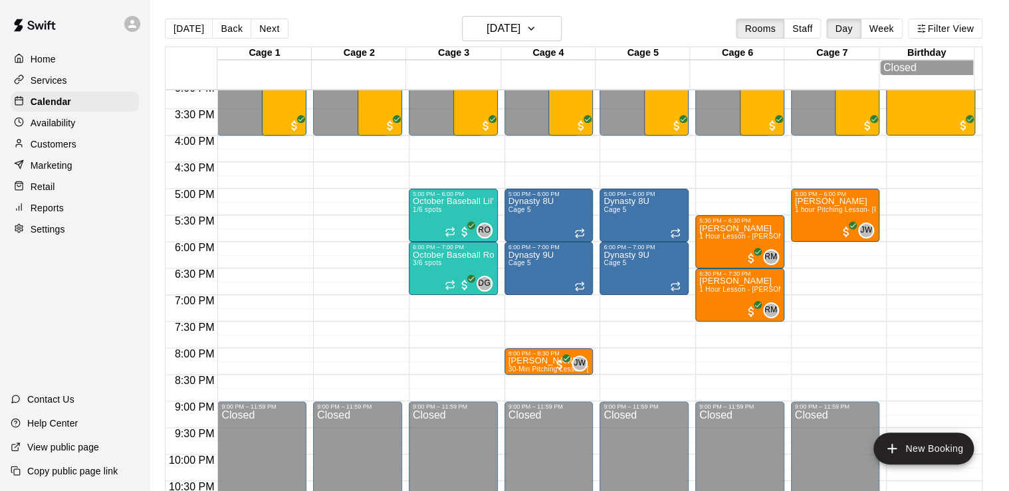
scroll to position [766, 0]
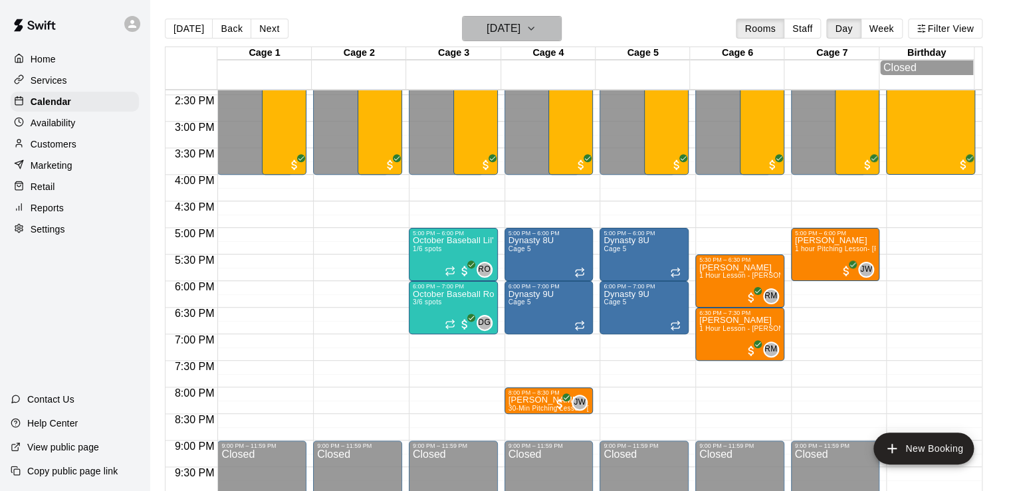
click at [534, 39] on button "[DATE]" at bounding box center [512, 28] width 100 height 25
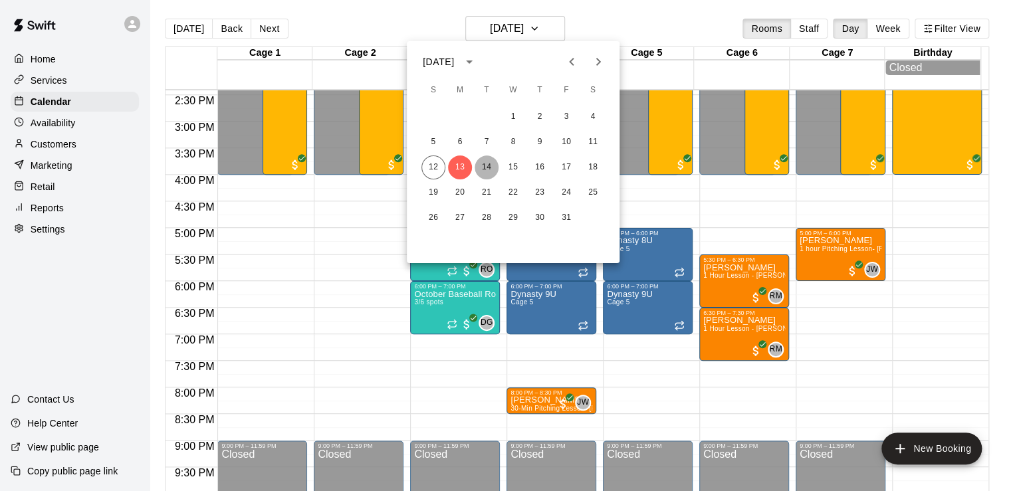
click at [480, 164] on button "14" at bounding box center [486, 167] width 24 height 24
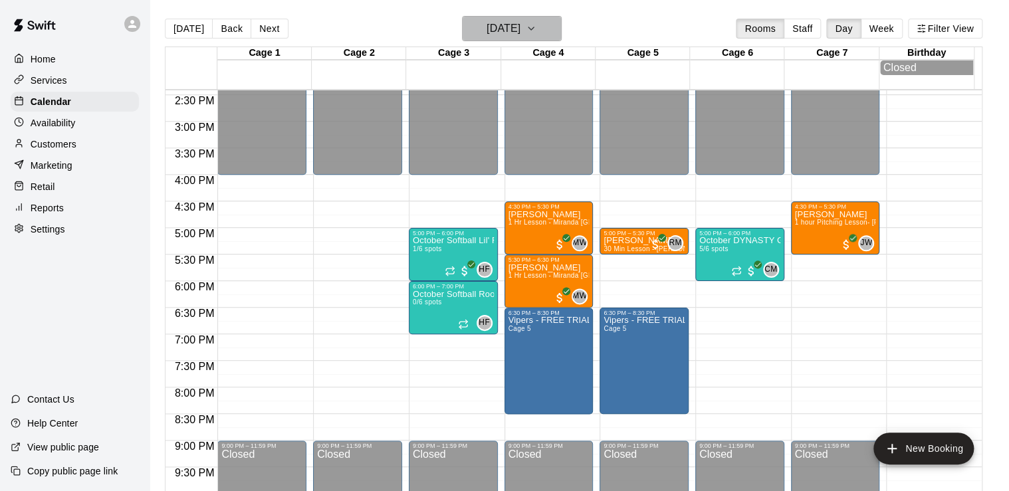
click at [520, 31] on h6 "[DATE]" at bounding box center [503, 28] width 34 height 19
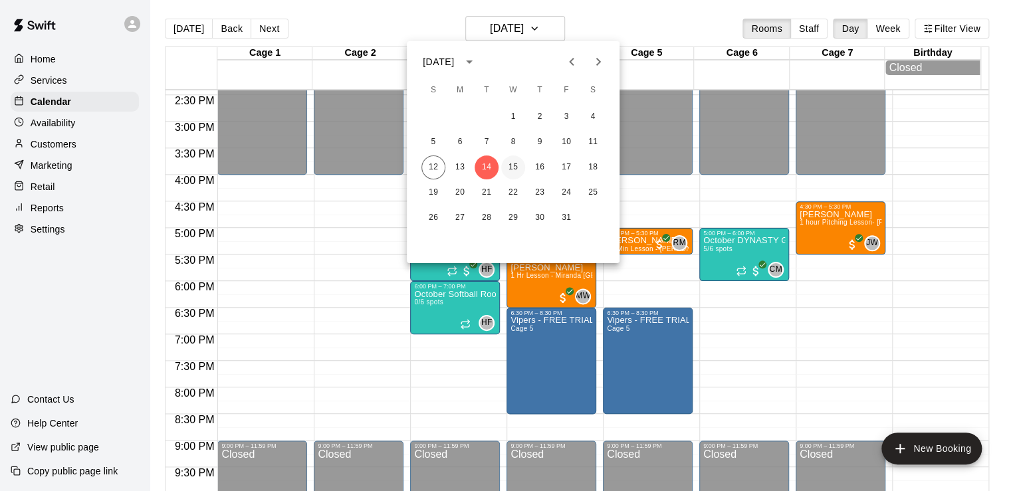
click at [514, 167] on button "15" at bounding box center [513, 167] width 24 height 24
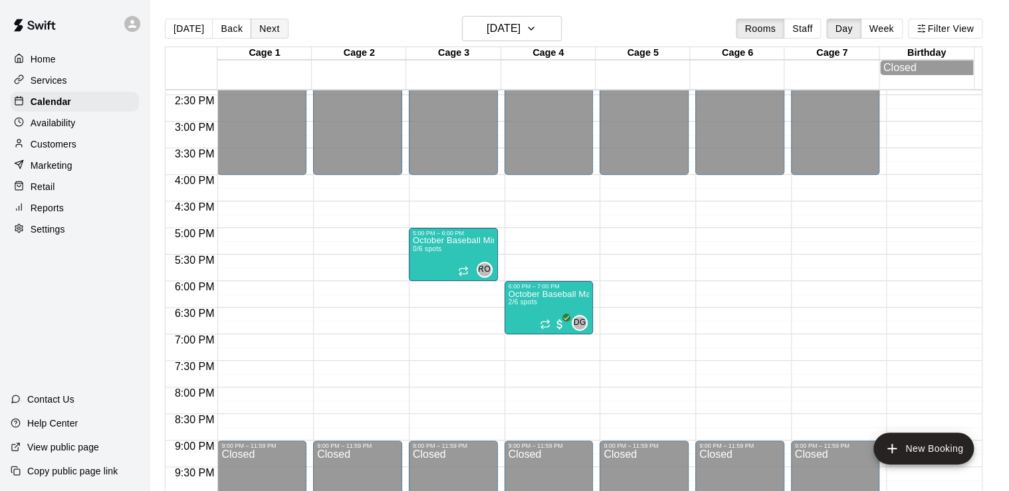
click at [258, 28] on button "Next" at bounding box center [268, 29] width 37 height 20
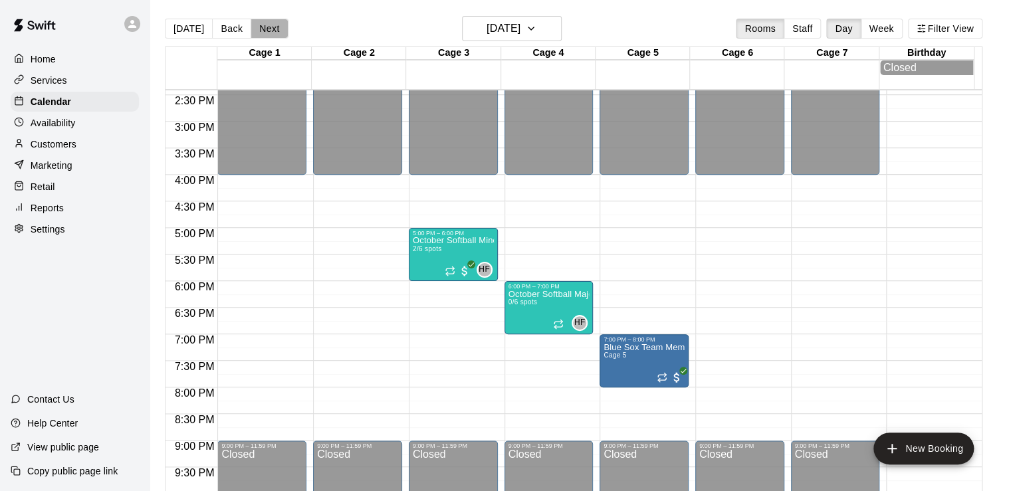
click at [258, 27] on button "Next" at bounding box center [268, 29] width 37 height 20
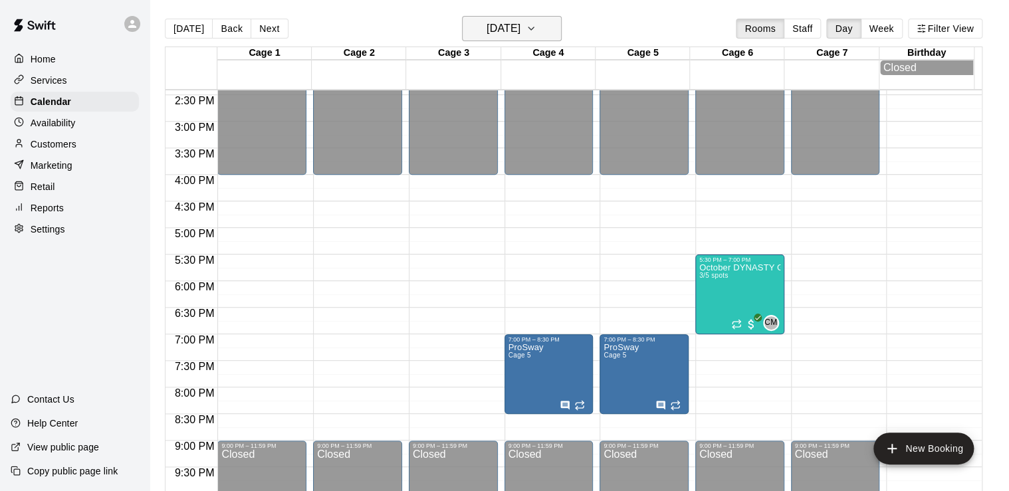
click at [502, 35] on h6 "[DATE]" at bounding box center [503, 28] width 34 height 19
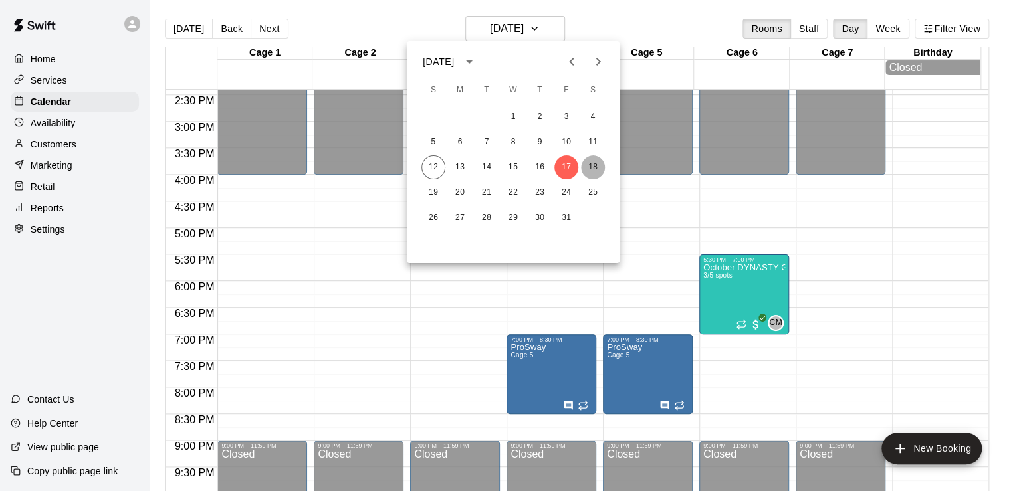
click at [593, 167] on button "18" at bounding box center [593, 167] width 24 height 24
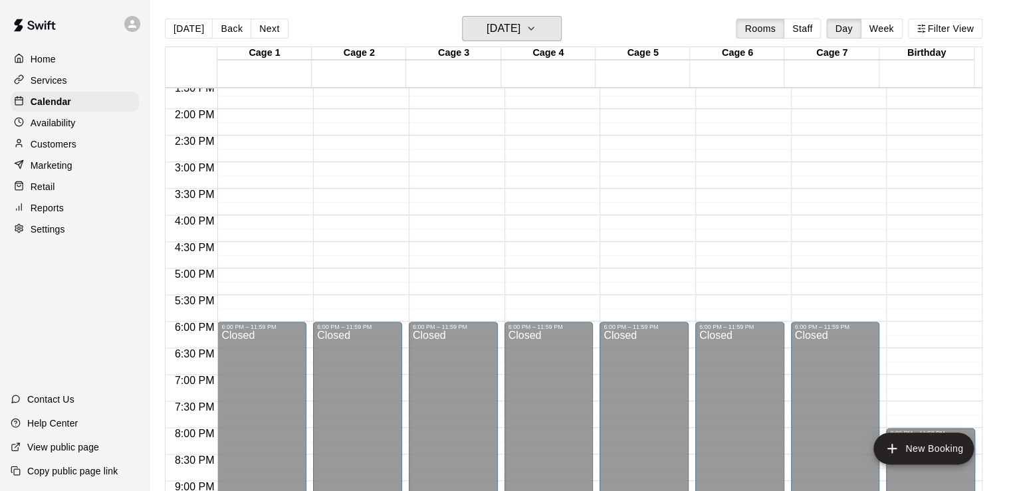
scroll to position [754, 0]
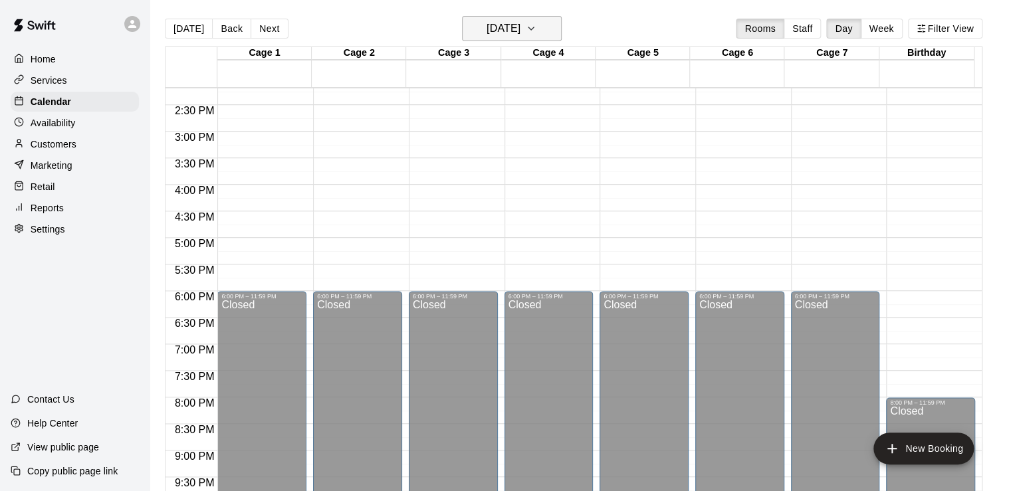
click at [519, 22] on h6 "[DATE]" at bounding box center [503, 28] width 34 height 19
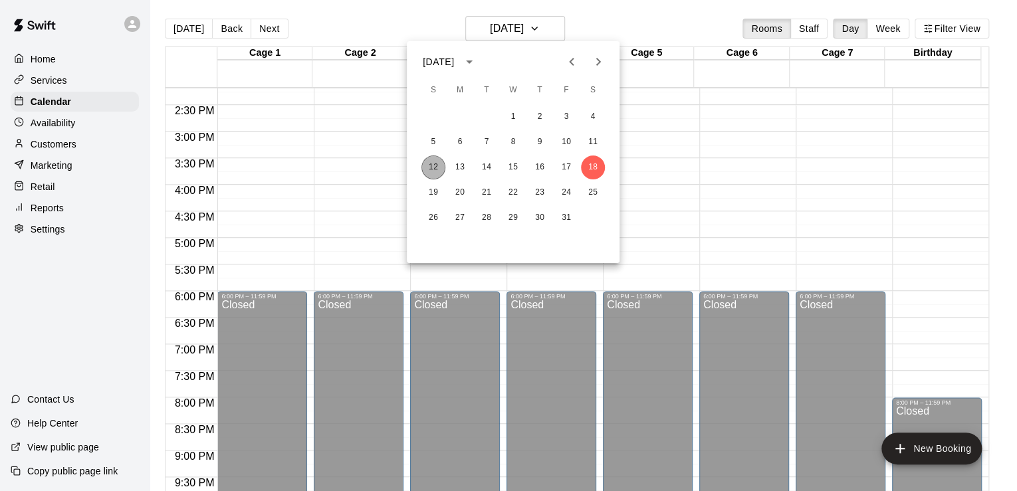
click at [433, 167] on button "12" at bounding box center [433, 167] width 24 height 24
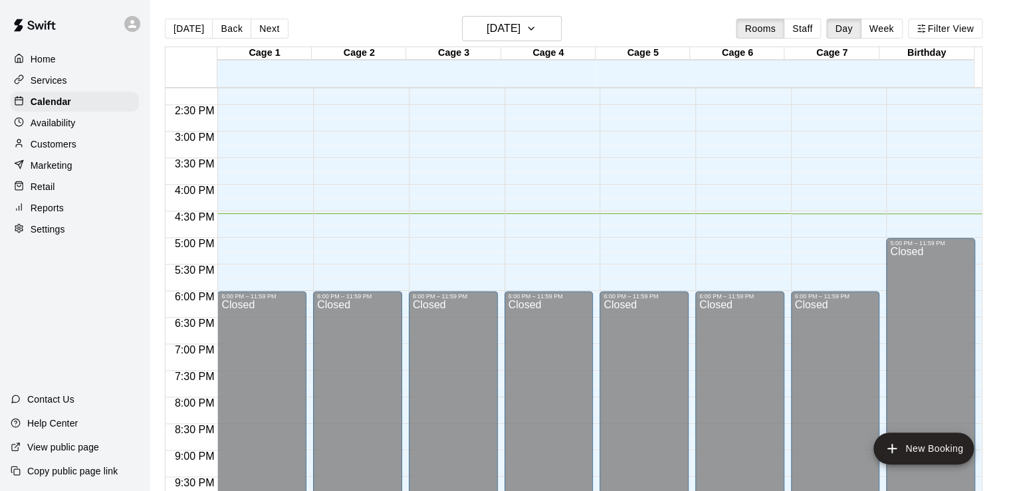
click at [82, 147] on div "Customers" at bounding box center [75, 144] width 128 height 20
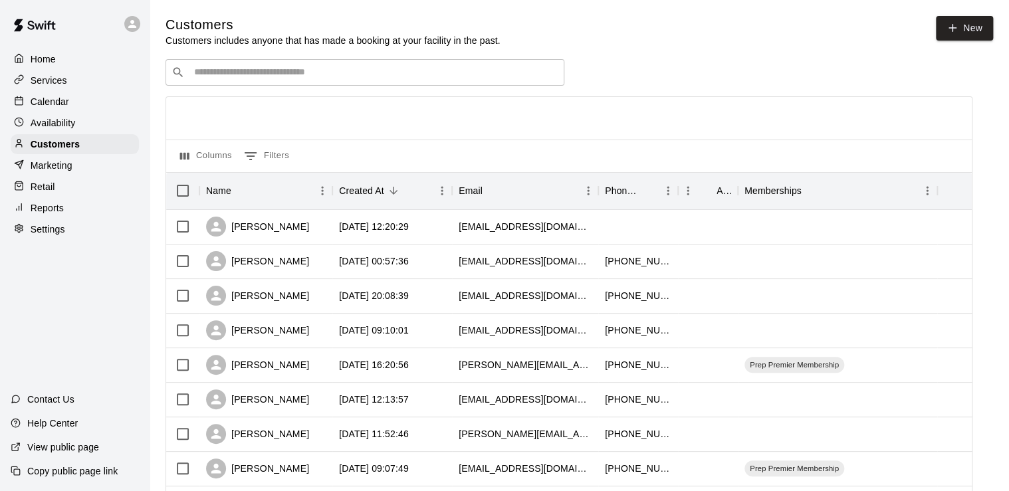
click at [295, 79] on input "Search customers by name or email" at bounding box center [374, 72] width 368 height 13
